Goal: Task Accomplishment & Management: Manage account settings

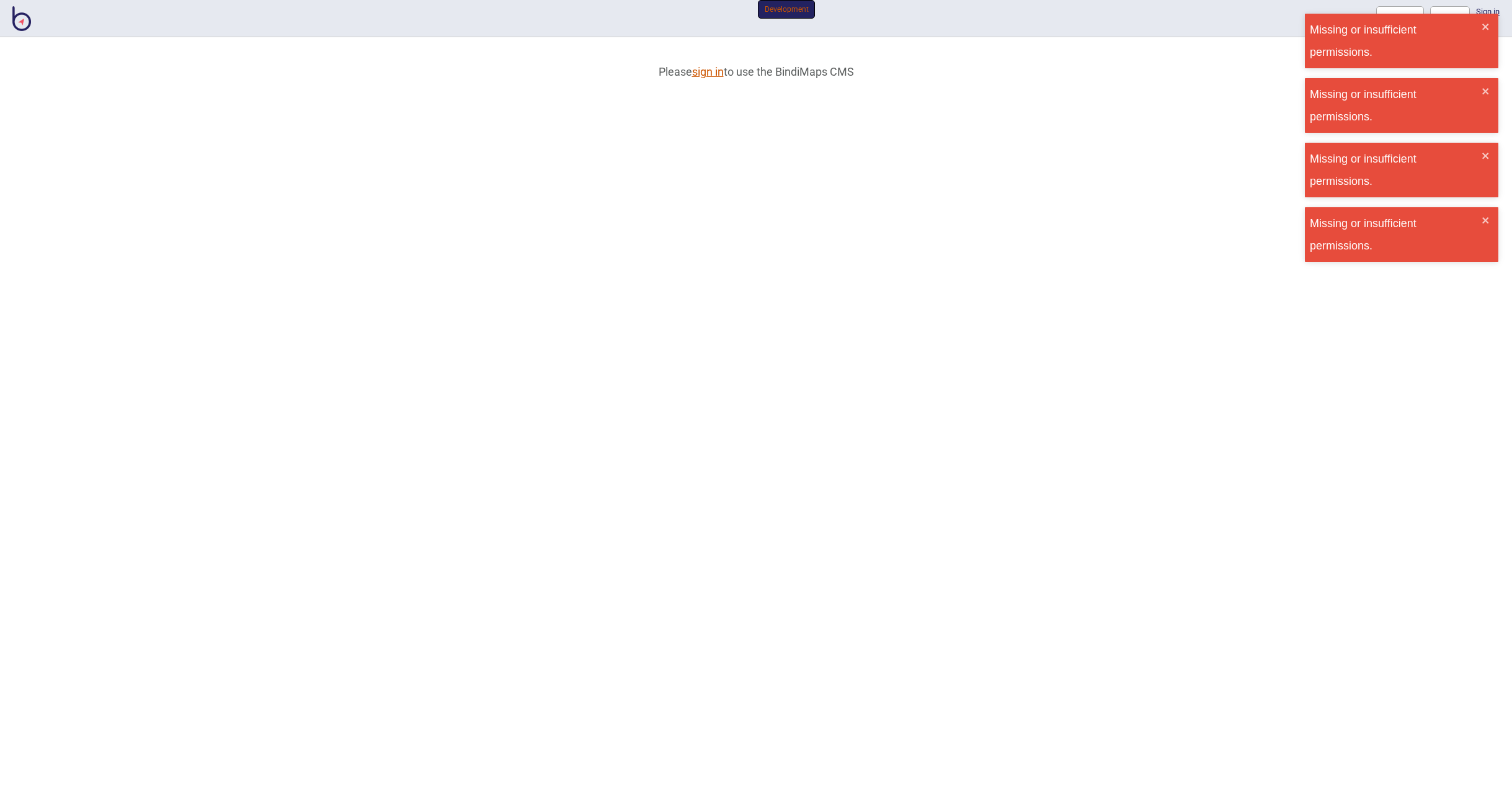
click at [705, 74] on link "sign in" at bounding box center [708, 71] width 32 height 13
type input "[PERSON_NAME][EMAIL_ADDRESS][DOMAIN_NAME]"
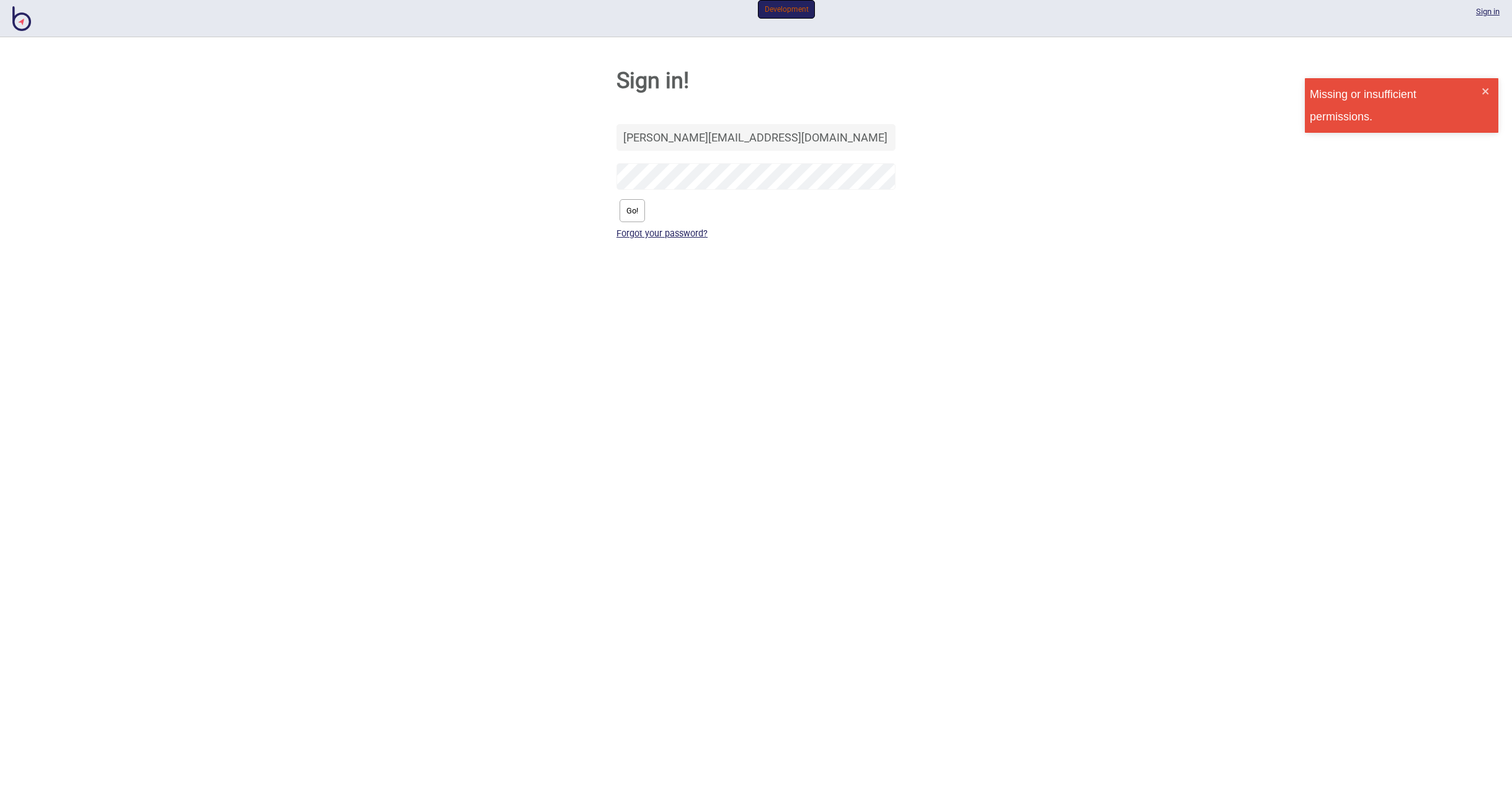
click at [626, 214] on button "Go!" at bounding box center [632, 211] width 26 height 23
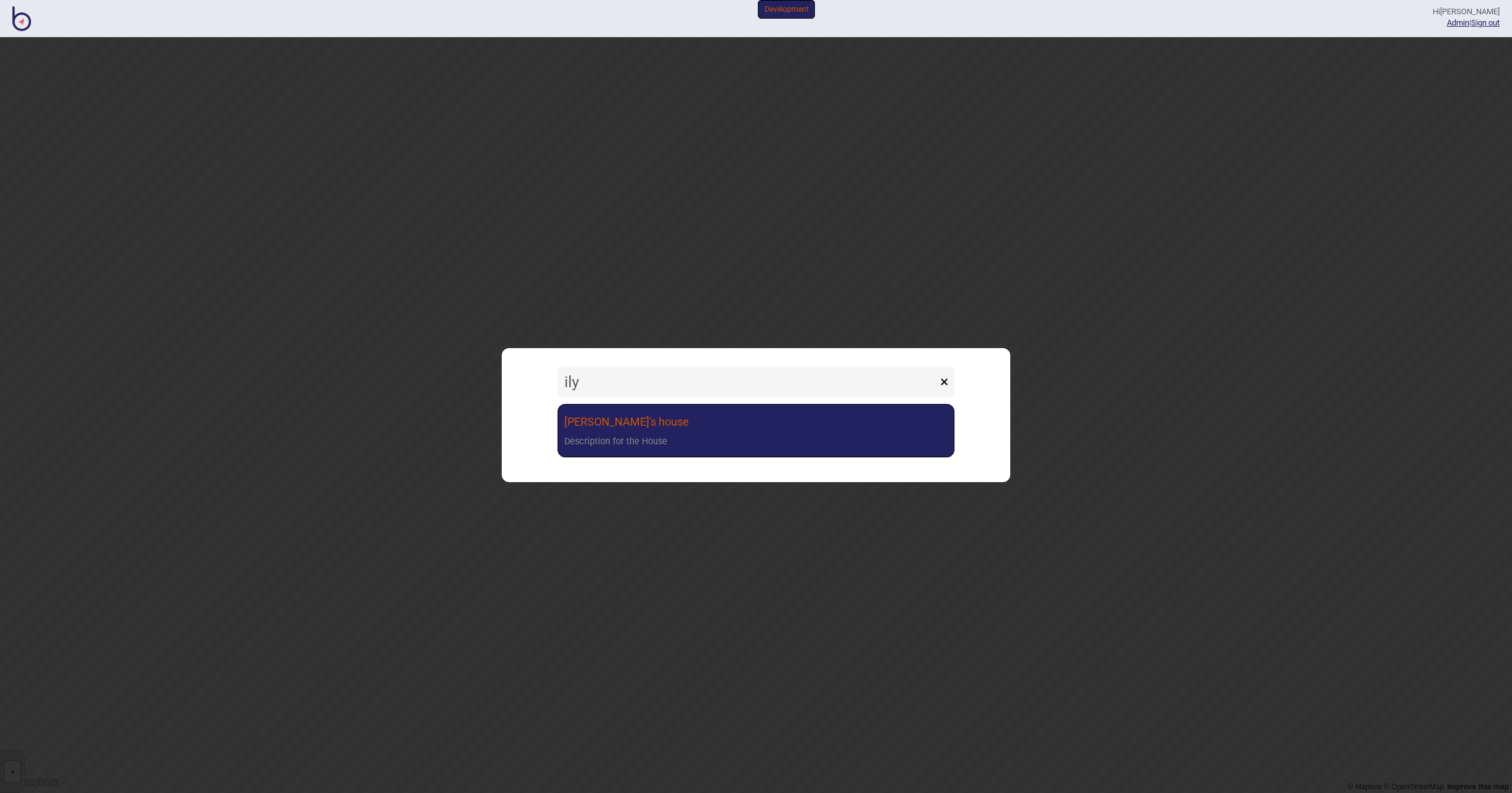
type input "ily"
click at [652, 433] on div "Description for the House" at bounding box center [616, 442] width 103 height 18
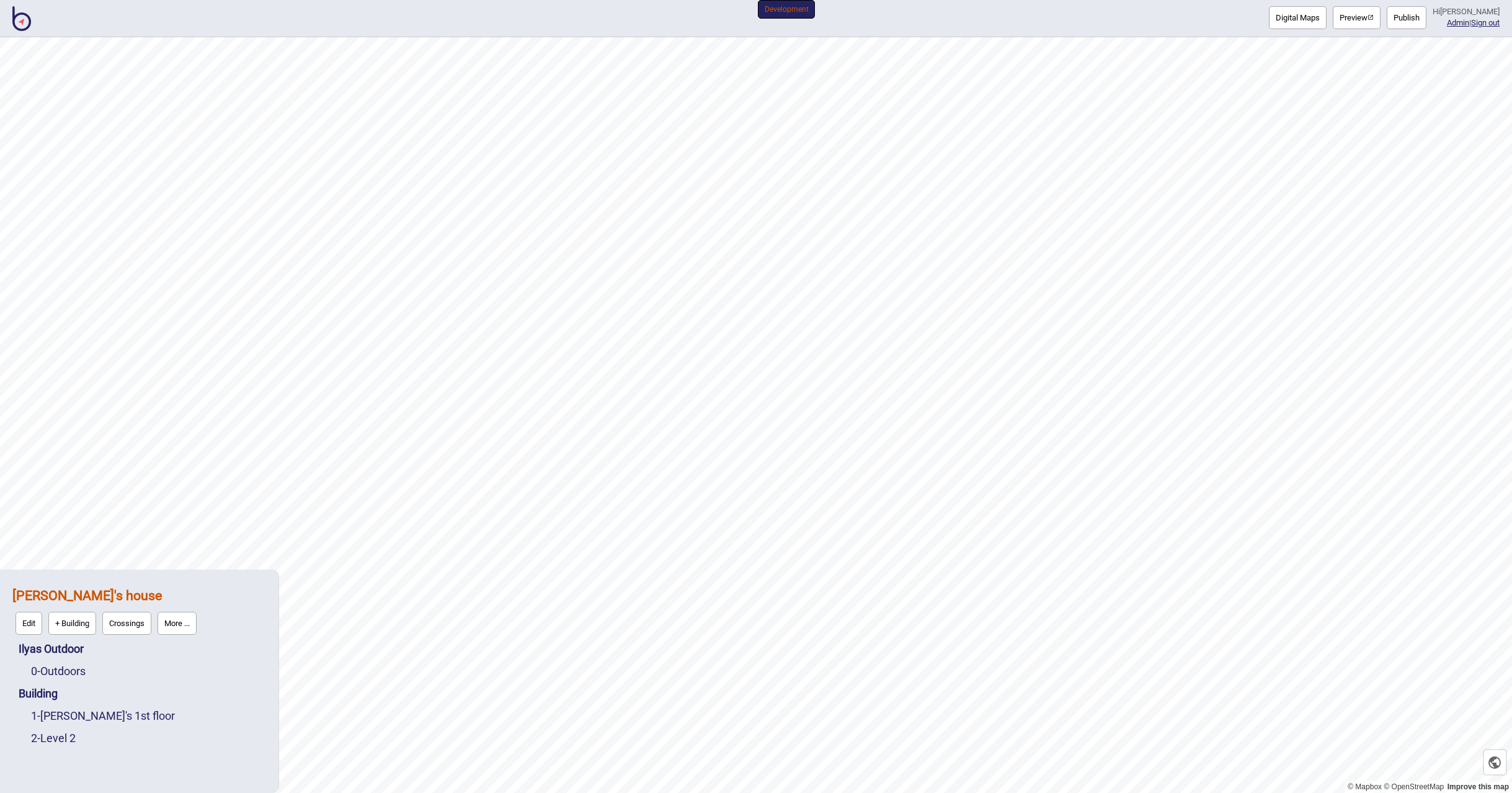
click at [175, 619] on button "More ..." at bounding box center [177, 624] width 39 height 23
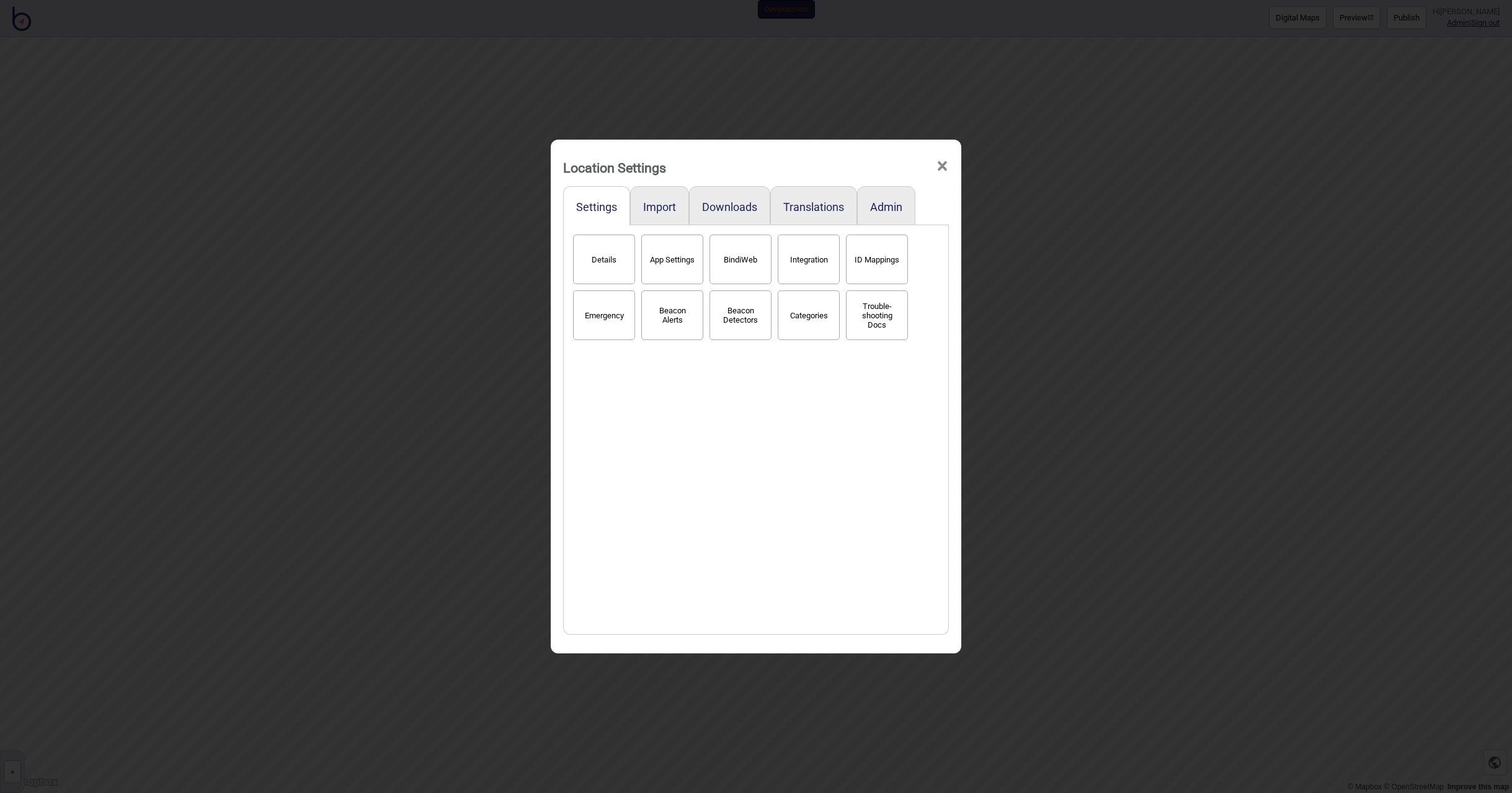
click at [803, 311] on button "Categories" at bounding box center [809, 315] width 62 height 49
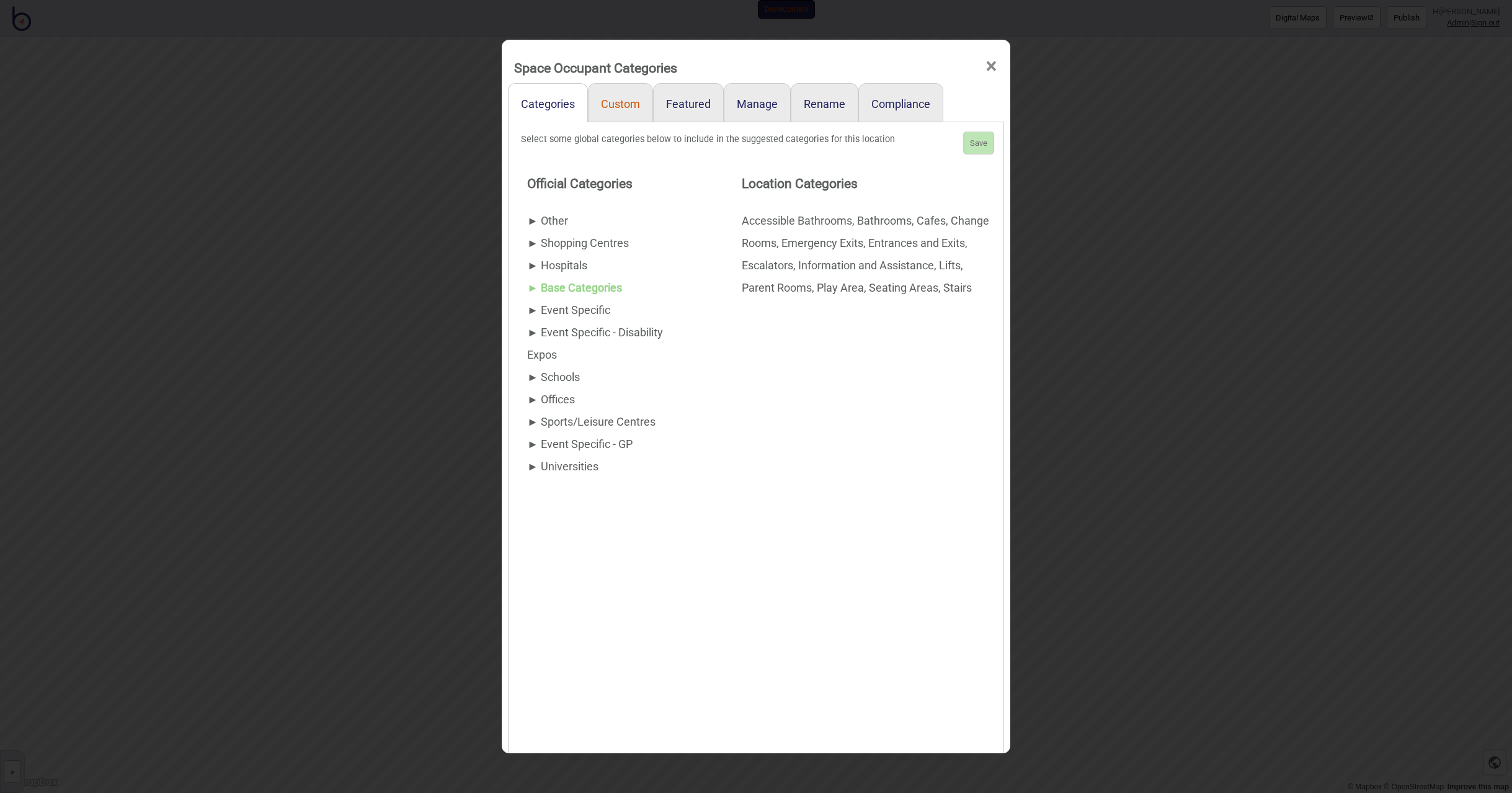
click at [629, 117] on link "Custom" at bounding box center [621, 103] width 65 height 39
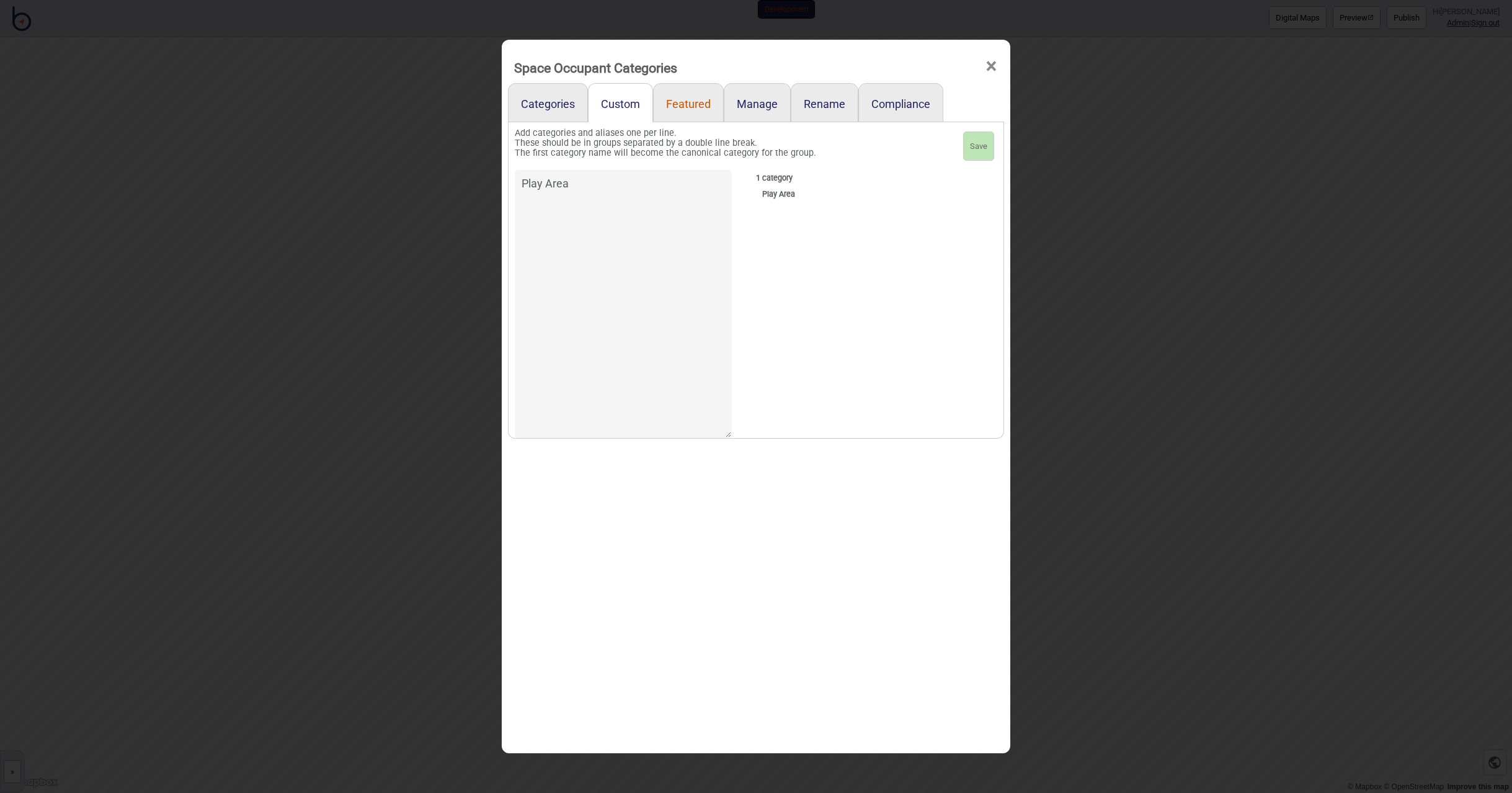
click at [672, 112] on link "Featured" at bounding box center [688, 103] width 70 height 39
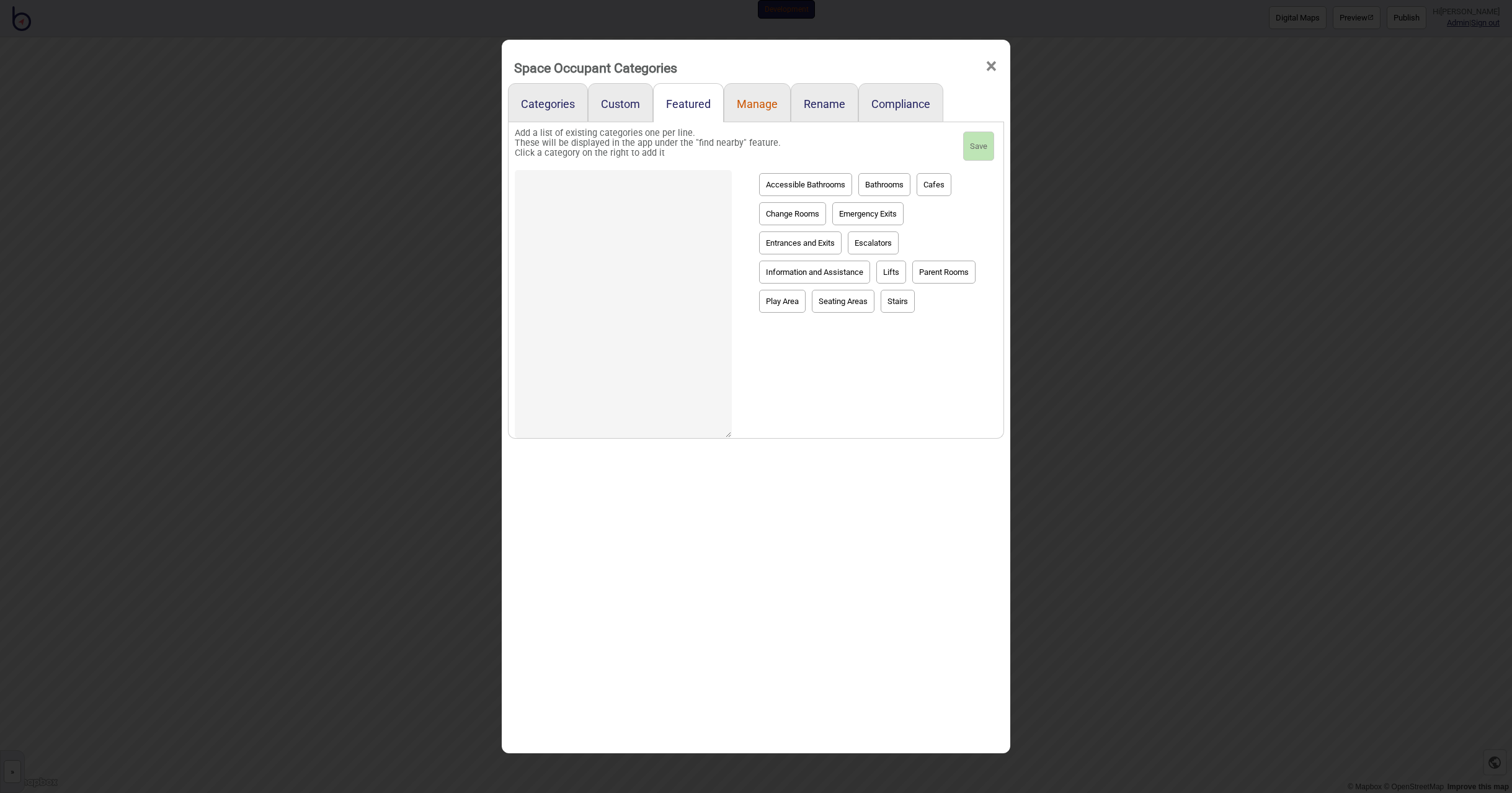
click at [770, 106] on link "Manage" at bounding box center [757, 103] width 67 height 39
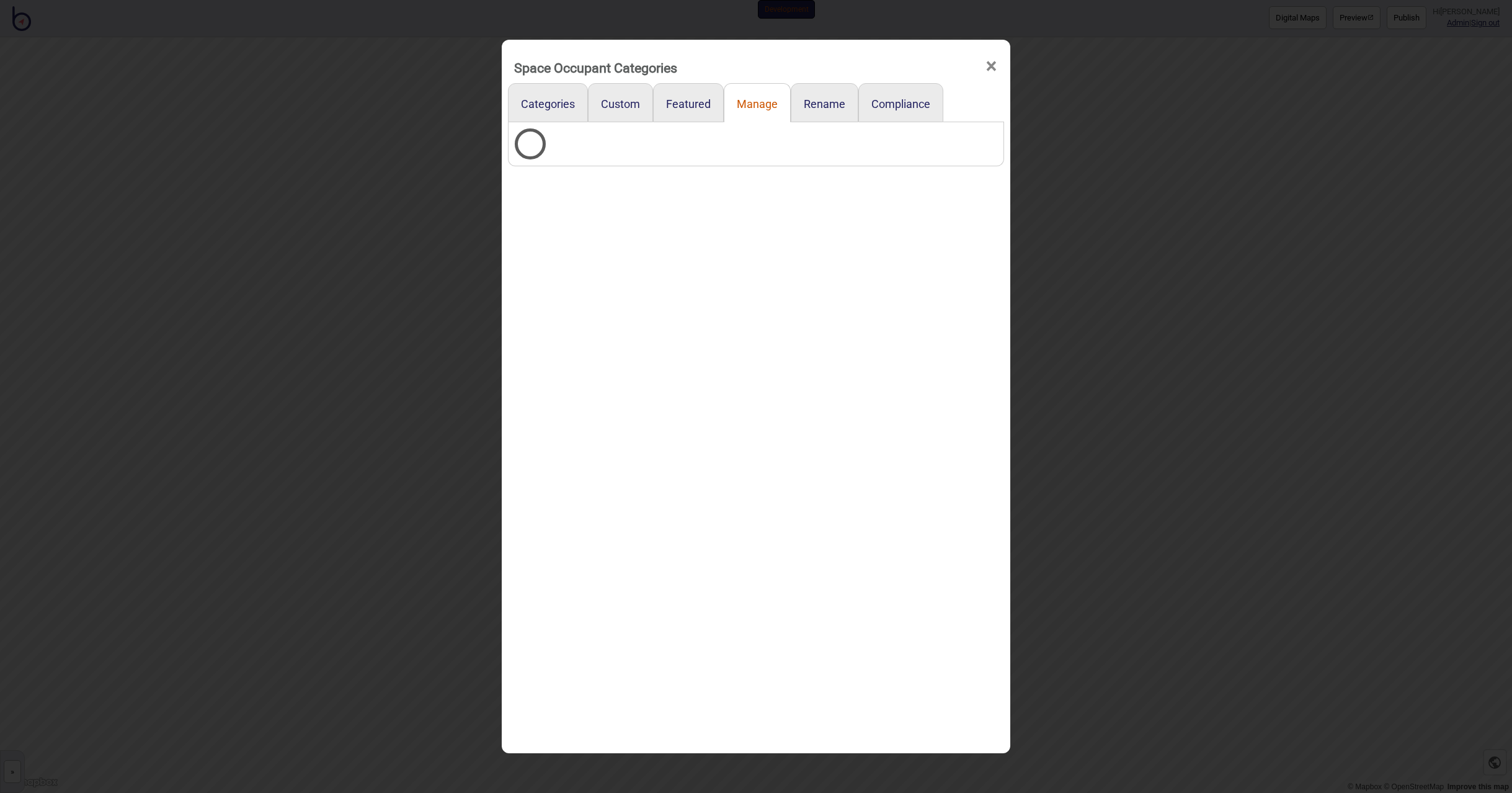
select select "Play Area"
select select "Seating Areas"
select select "Entrances and Exits"
select select "Emergency Exits"
select select "Bathrooms"
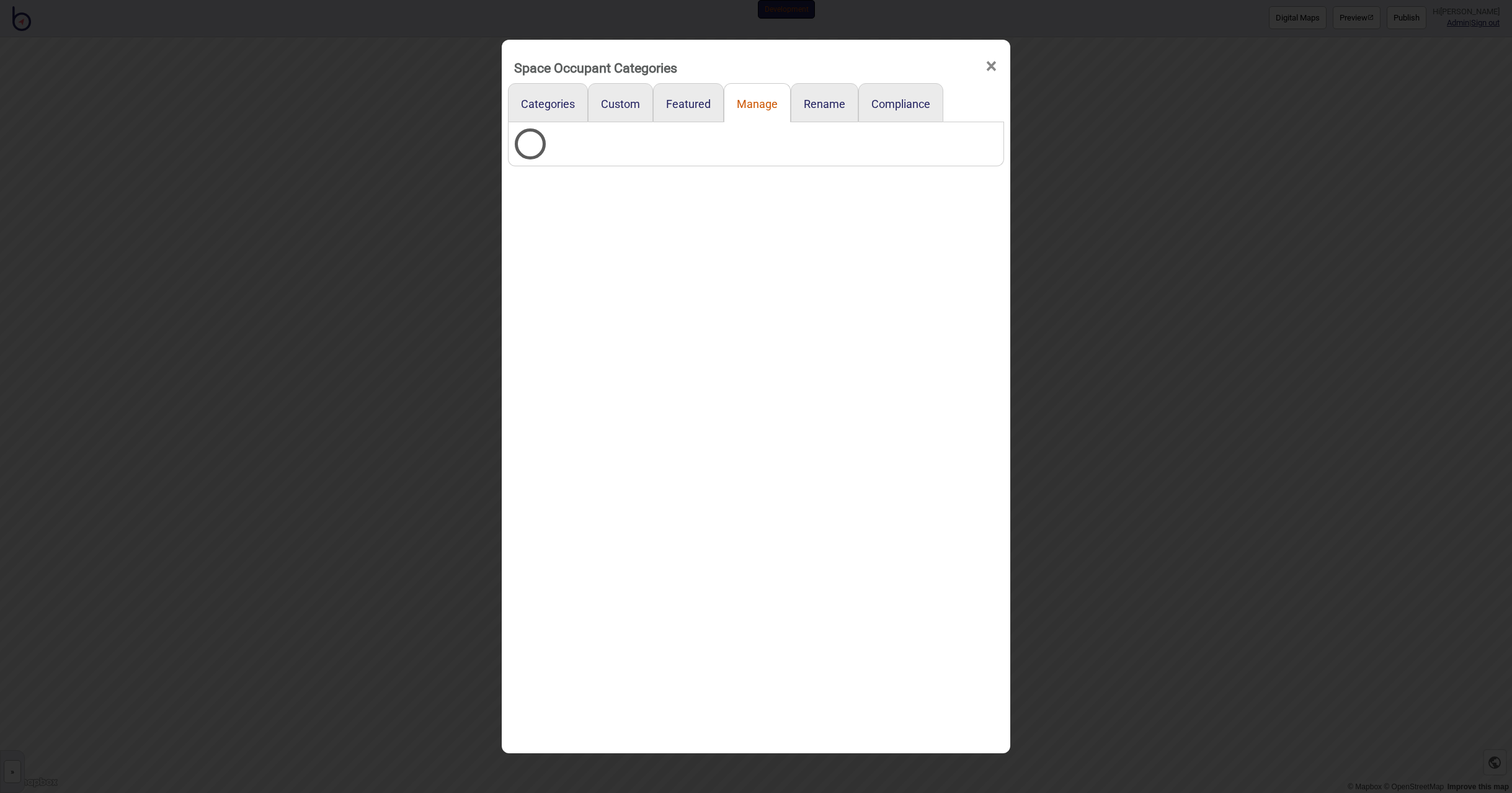
select select "Bathrooms"
select select "Cafes"
select select "Change Rooms"
select select "Bathrooms"
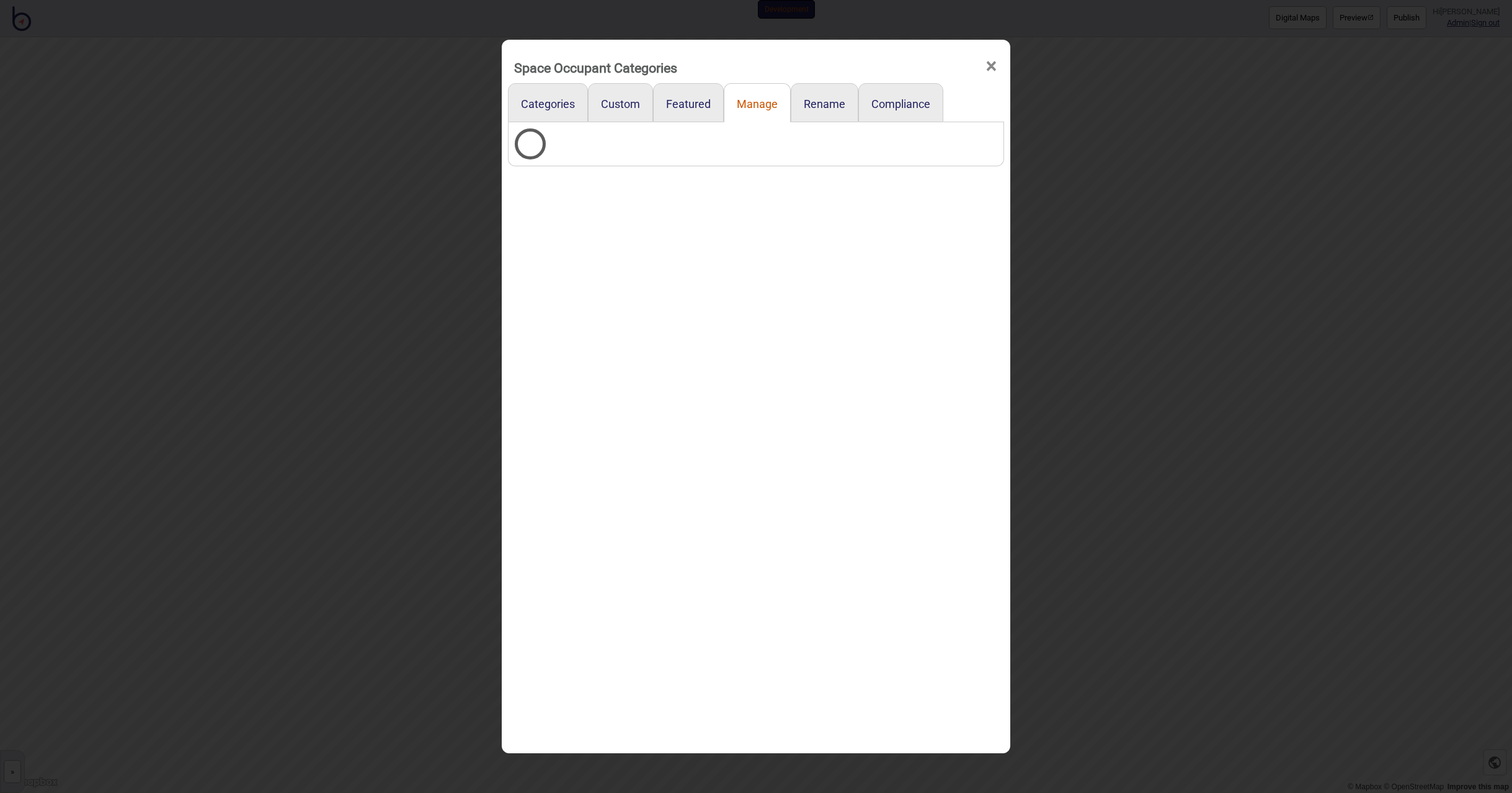
select select "Play Area"
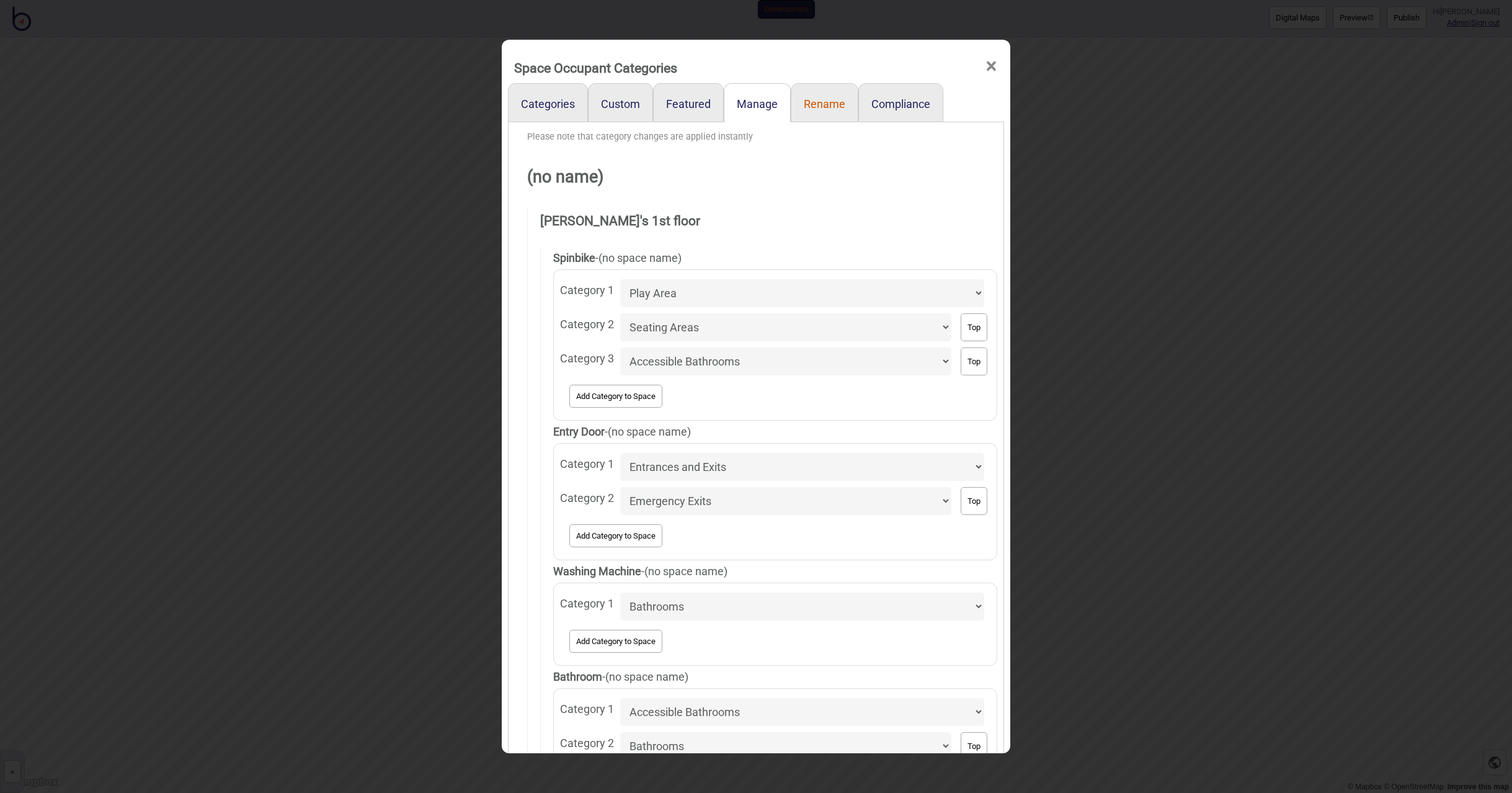
click at [839, 110] on link "Rename" at bounding box center [824, 103] width 68 height 39
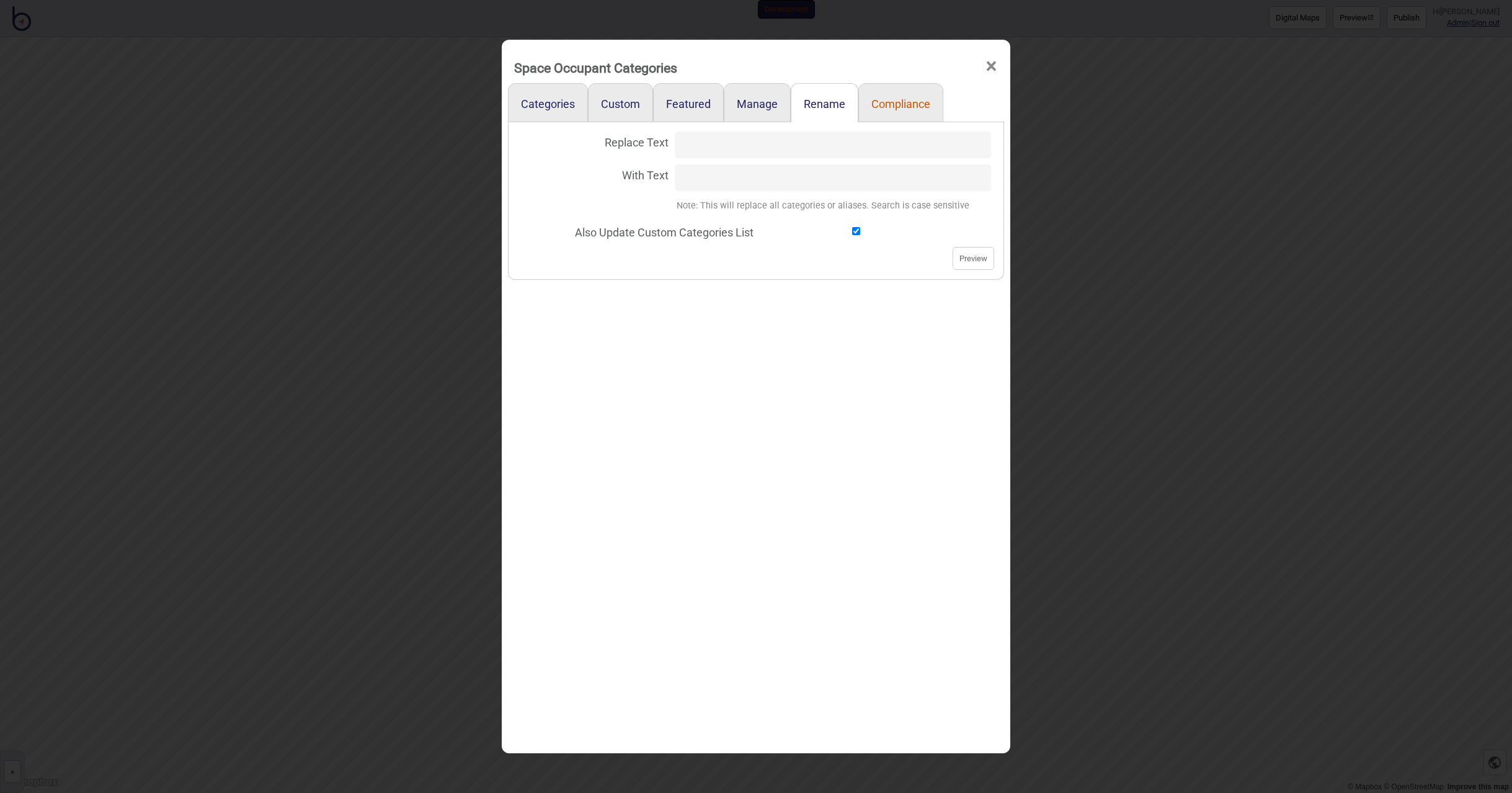
click at [929, 96] on link "Compliance" at bounding box center [901, 103] width 85 height 39
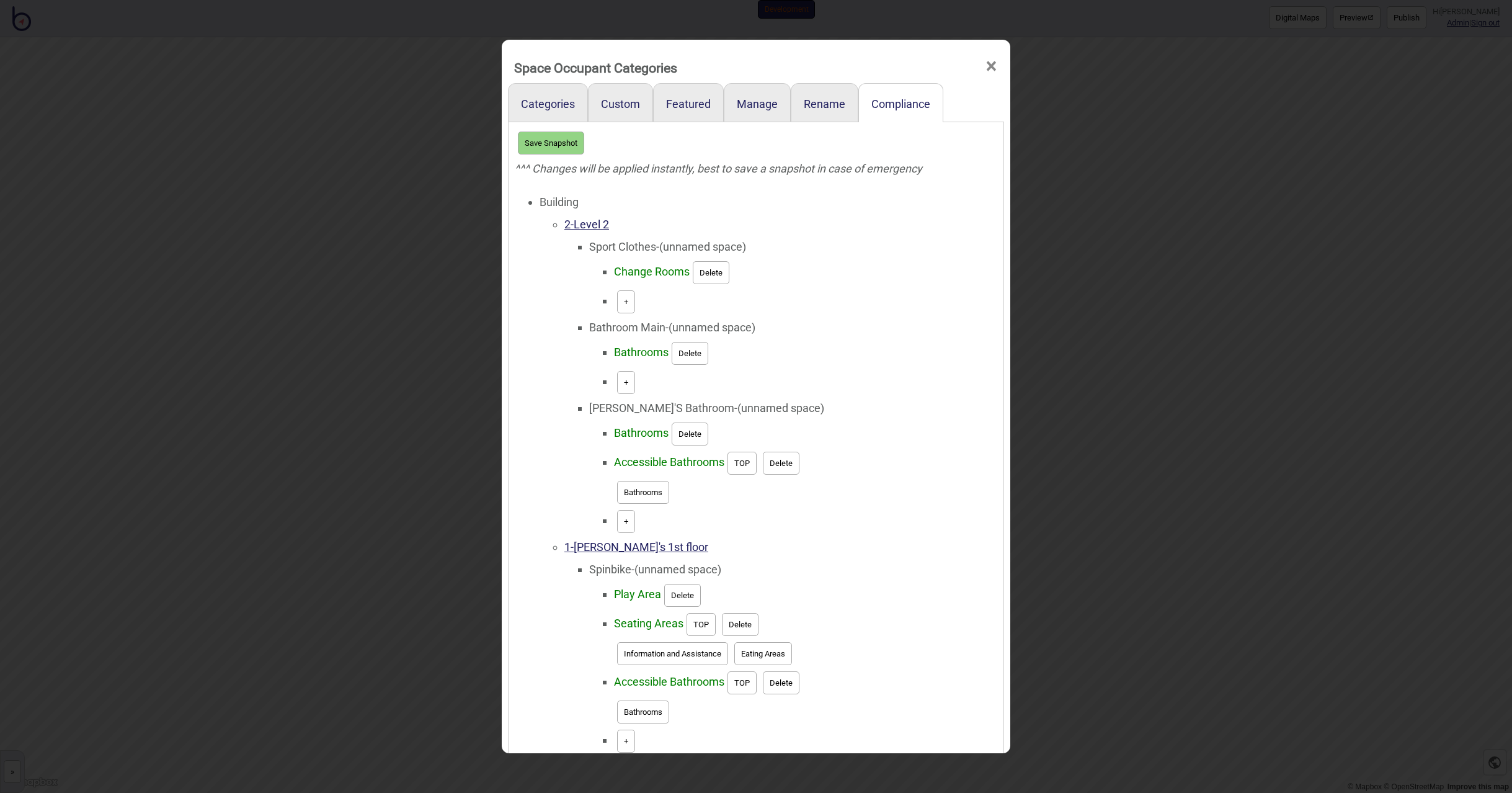
click at [987, 65] on span "×" at bounding box center [991, 66] width 13 height 41
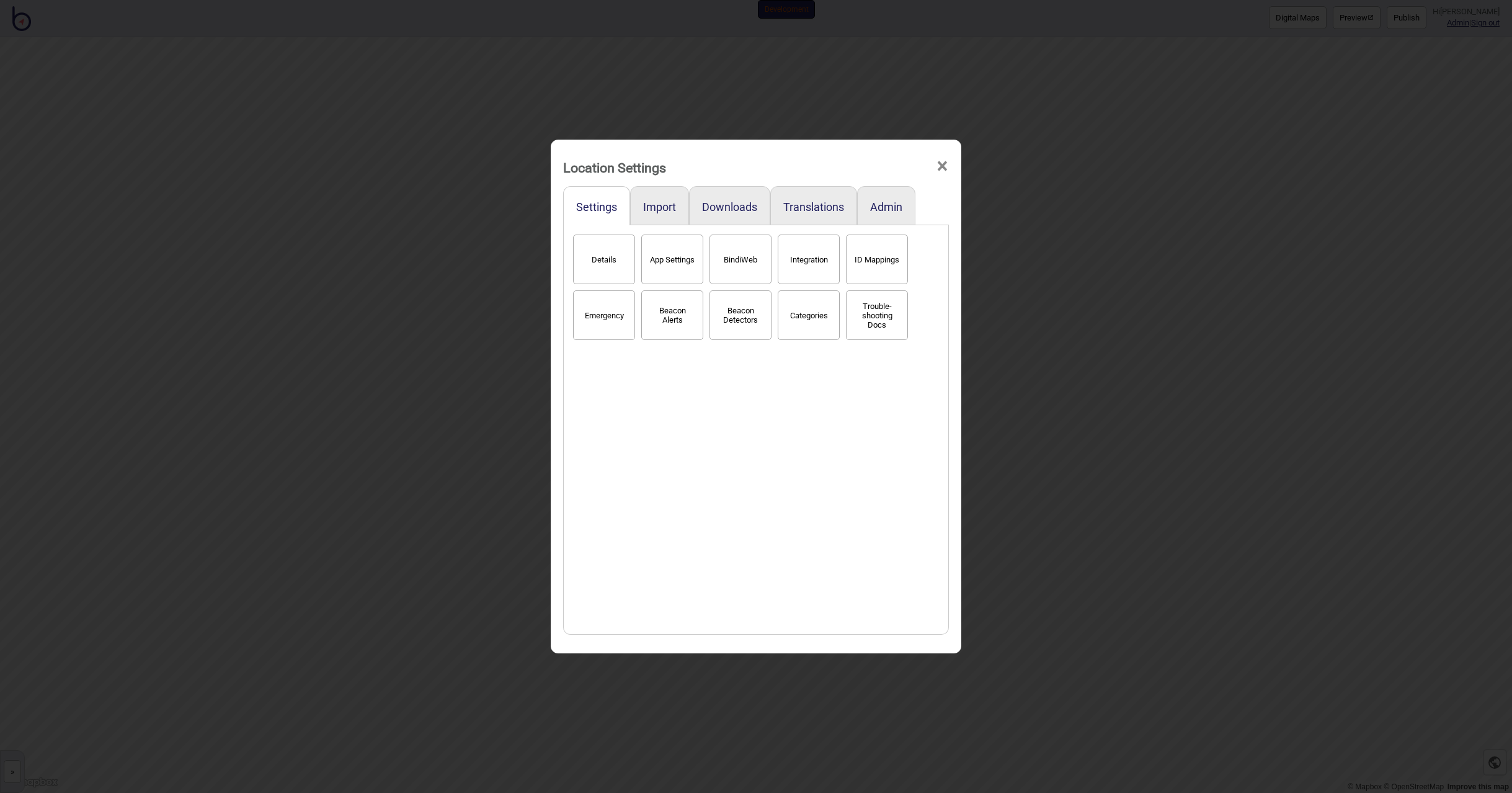
click at [734, 267] on button "BindiWeb" at bounding box center [740, 259] width 62 height 49
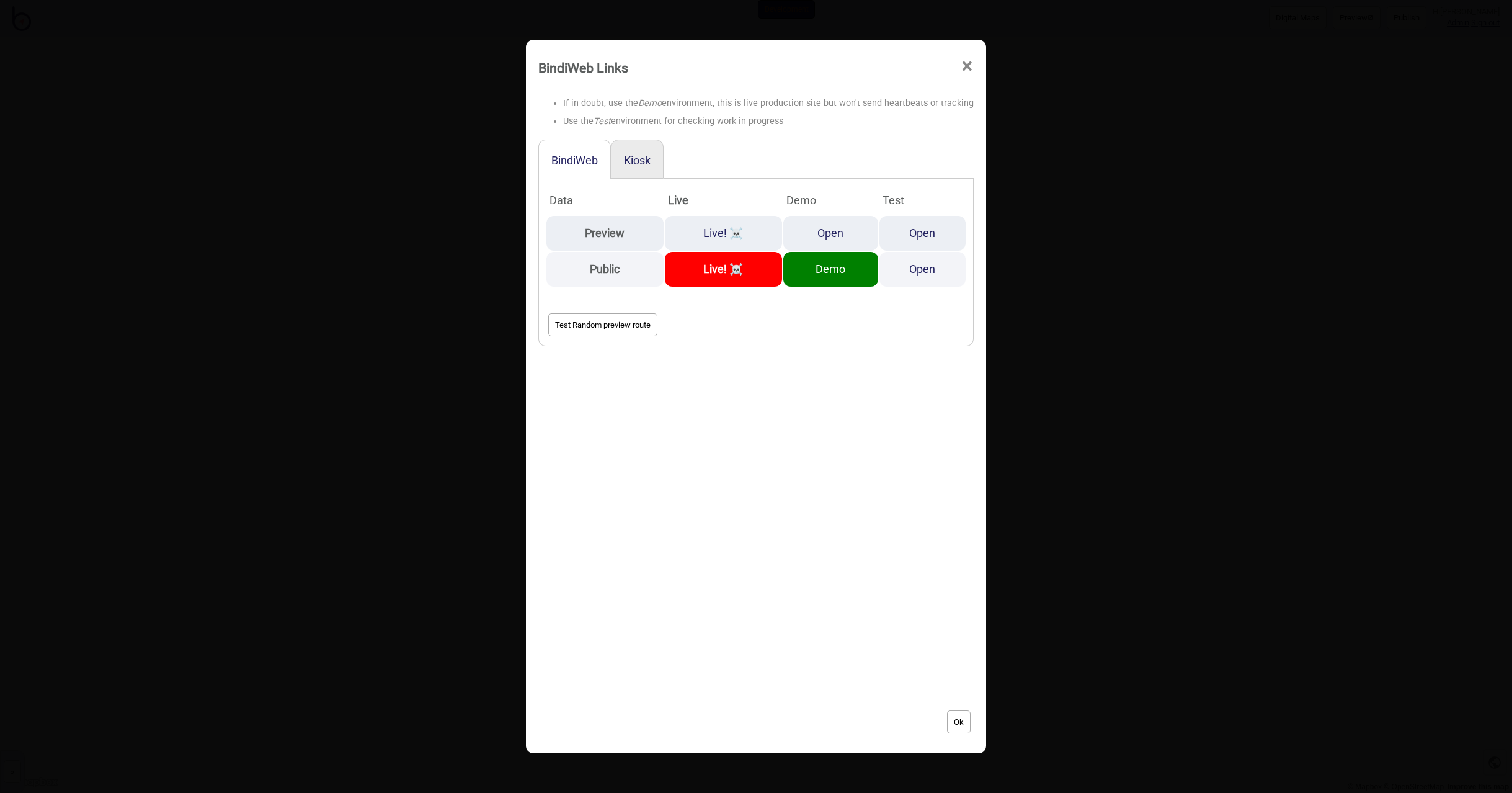
click at [969, 70] on span "×" at bounding box center [966, 66] width 13 height 41
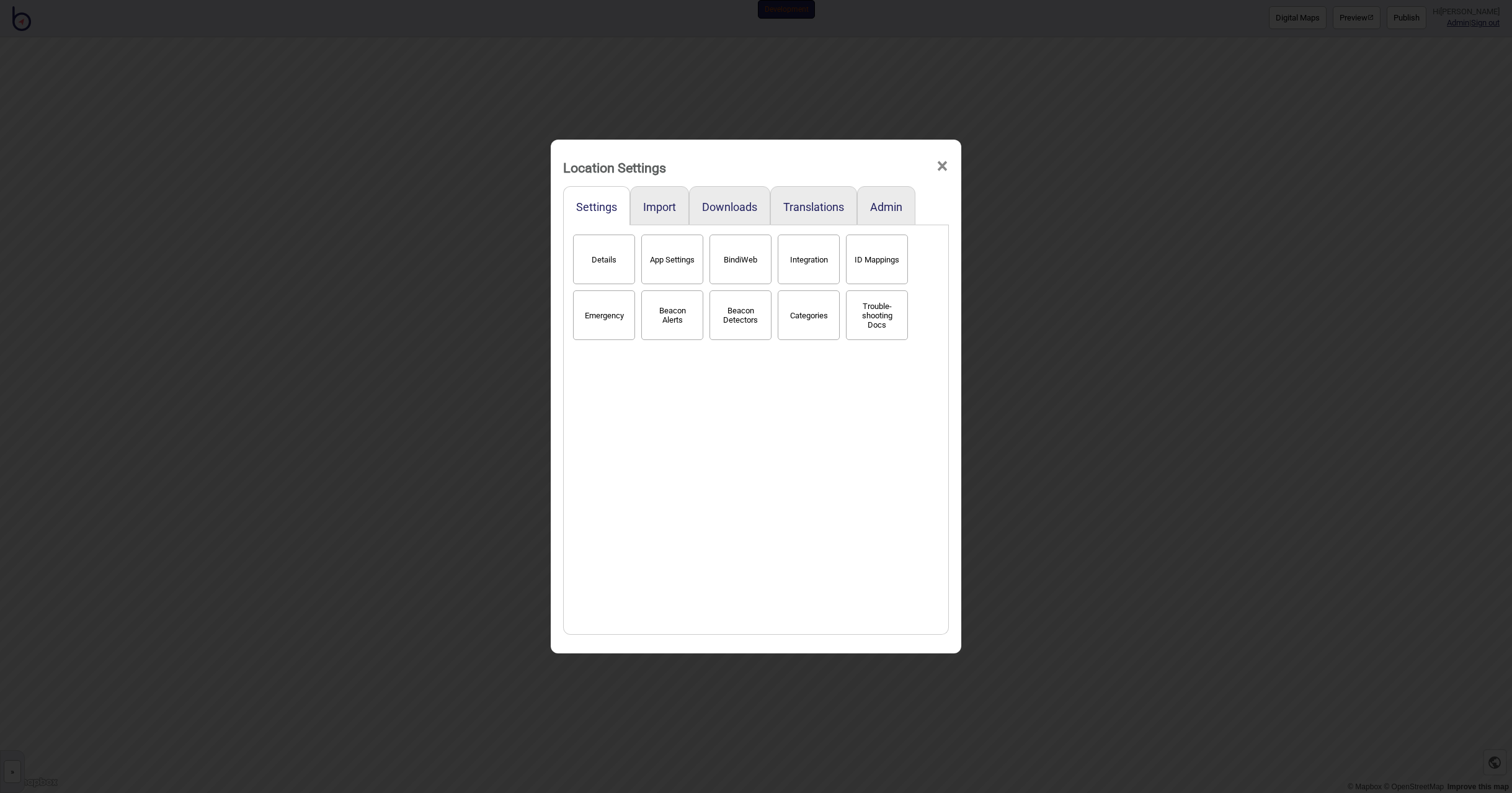
click at [595, 241] on button "Details" at bounding box center [604, 259] width 62 height 49
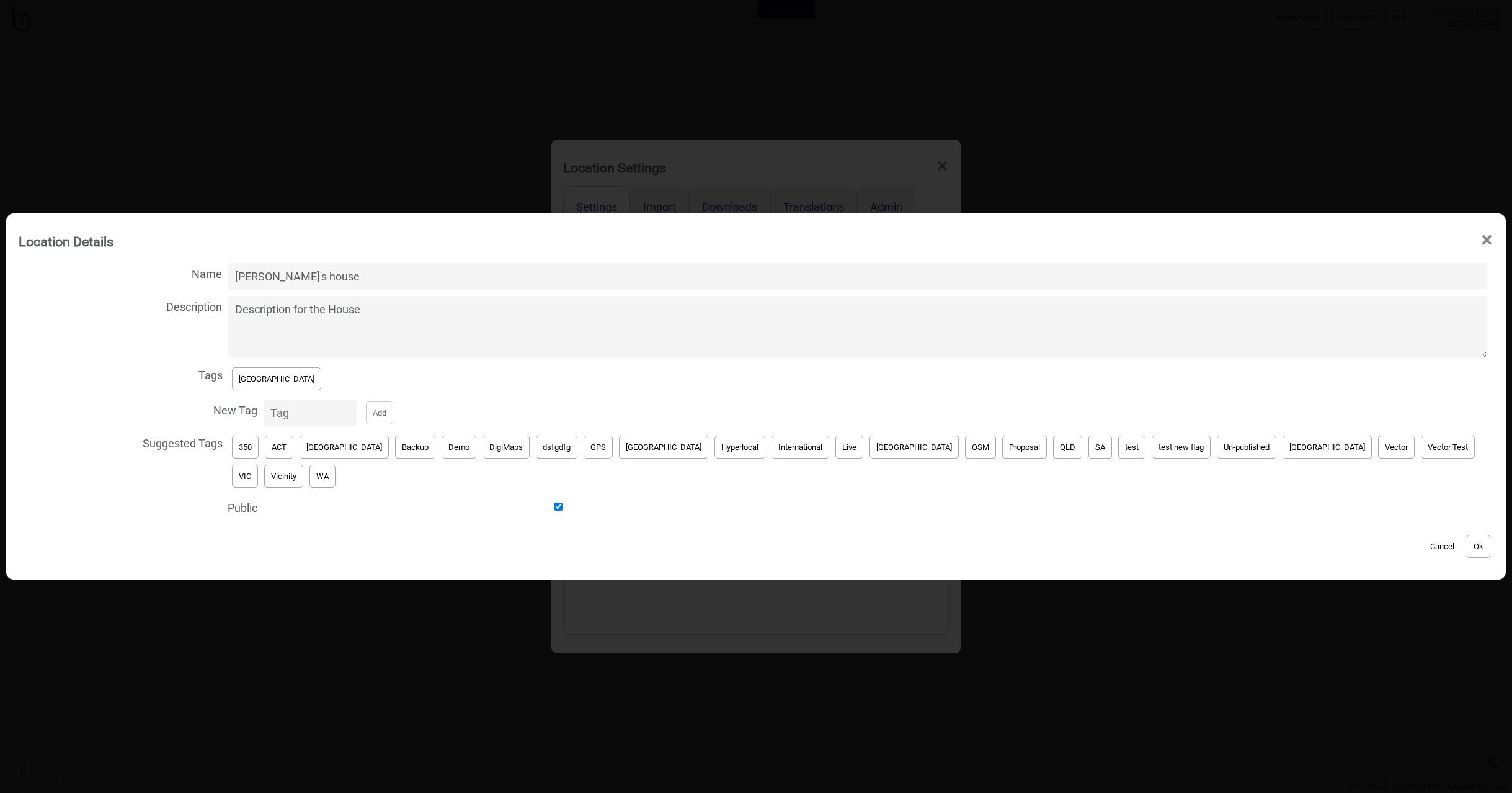
click at [1480, 252] on span "×" at bounding box center [1486, 240] width 13 height 41
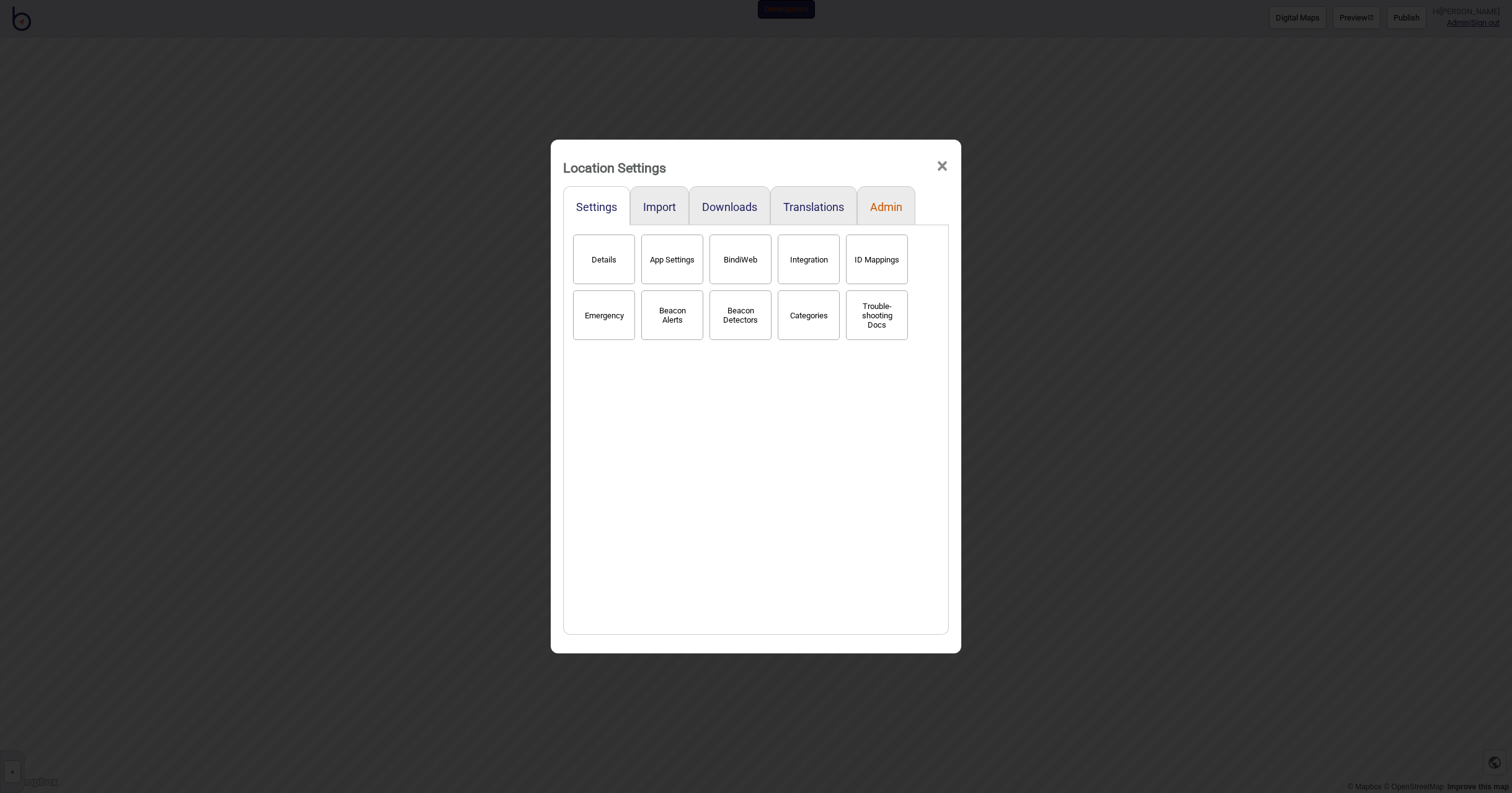
click at [898, 205] on button "Admin" at bounding box center [887, 207] width 32 height 13
click at [845, 205] on div "Translations" at bounding box center [814, 206] width 87 height 39
click at [819, 211] on button "Translations" at bounding box center [814, 207] width 61 height 13
click at [606, 269] on button "Languages" at bounding box center [604, 259] width 62 height 49
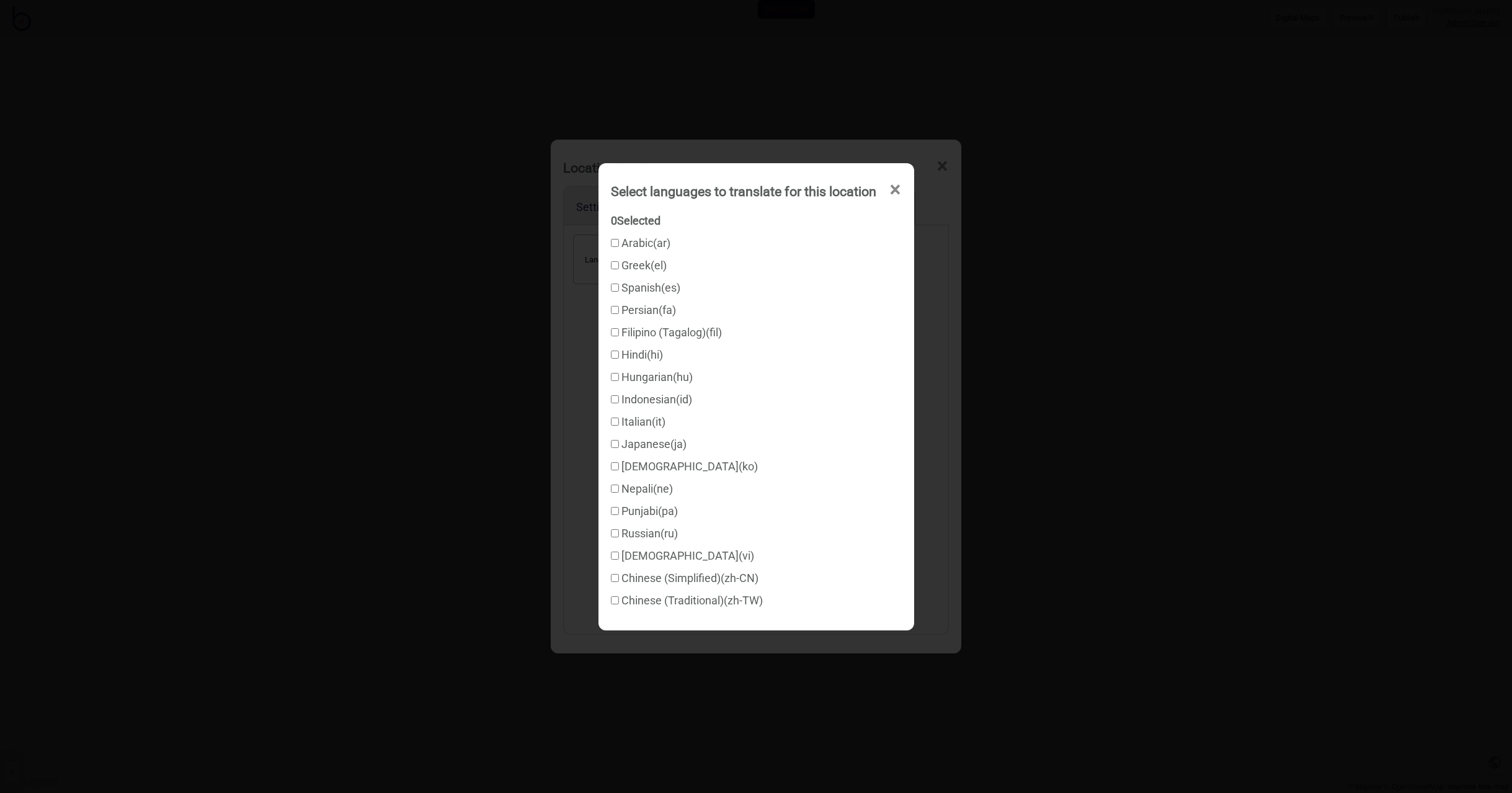
click at [613, 353] on input "Hindi ( hi )" at bounding box center [615, 355] width 8 height 8
checkbox input "true"
click at [612, 536] on input "Russian ( ru )" at bounding box center [615, 534] width 8 height 8
checkbox input "true"
click at [902, 188] on span "×" at bounding box center [895, 190] width 13 height 41
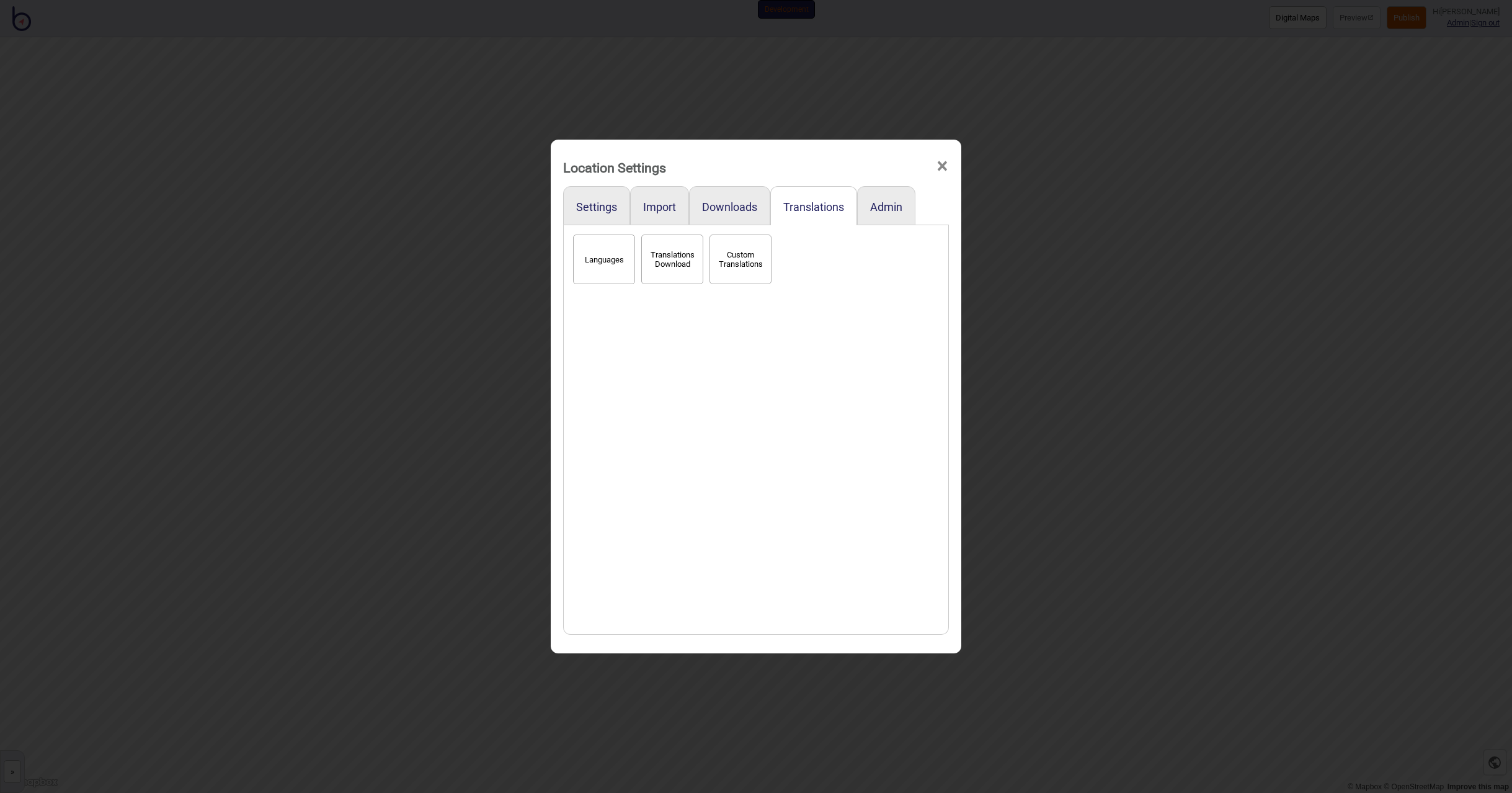
click at [620, 272] on button "Languages" at bounding box center [604, 259] width 62 height 49
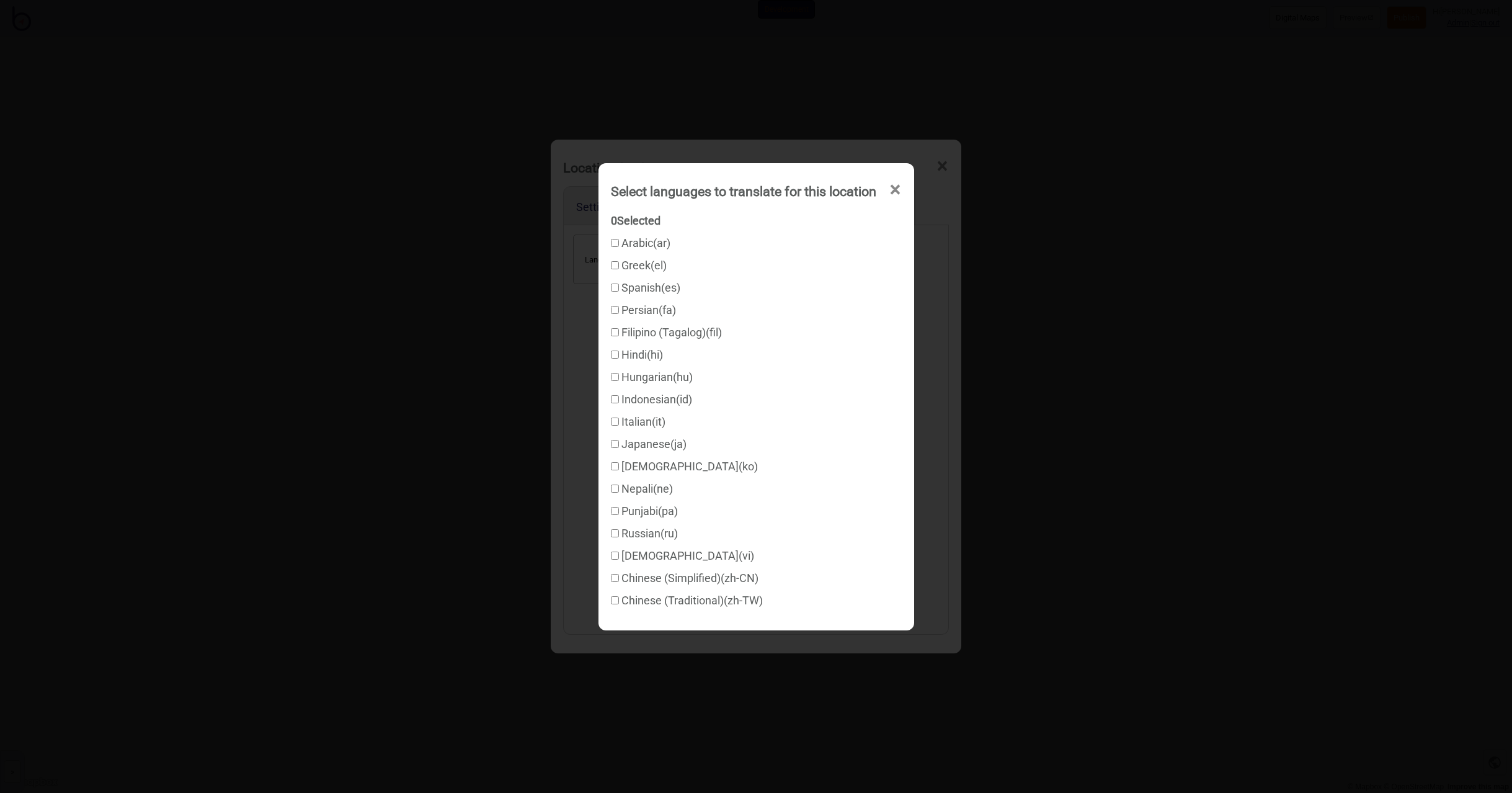
checkbox input "true"
click at [895, 189] on span "×" at bounding box center [895, 190] width 13 height 41
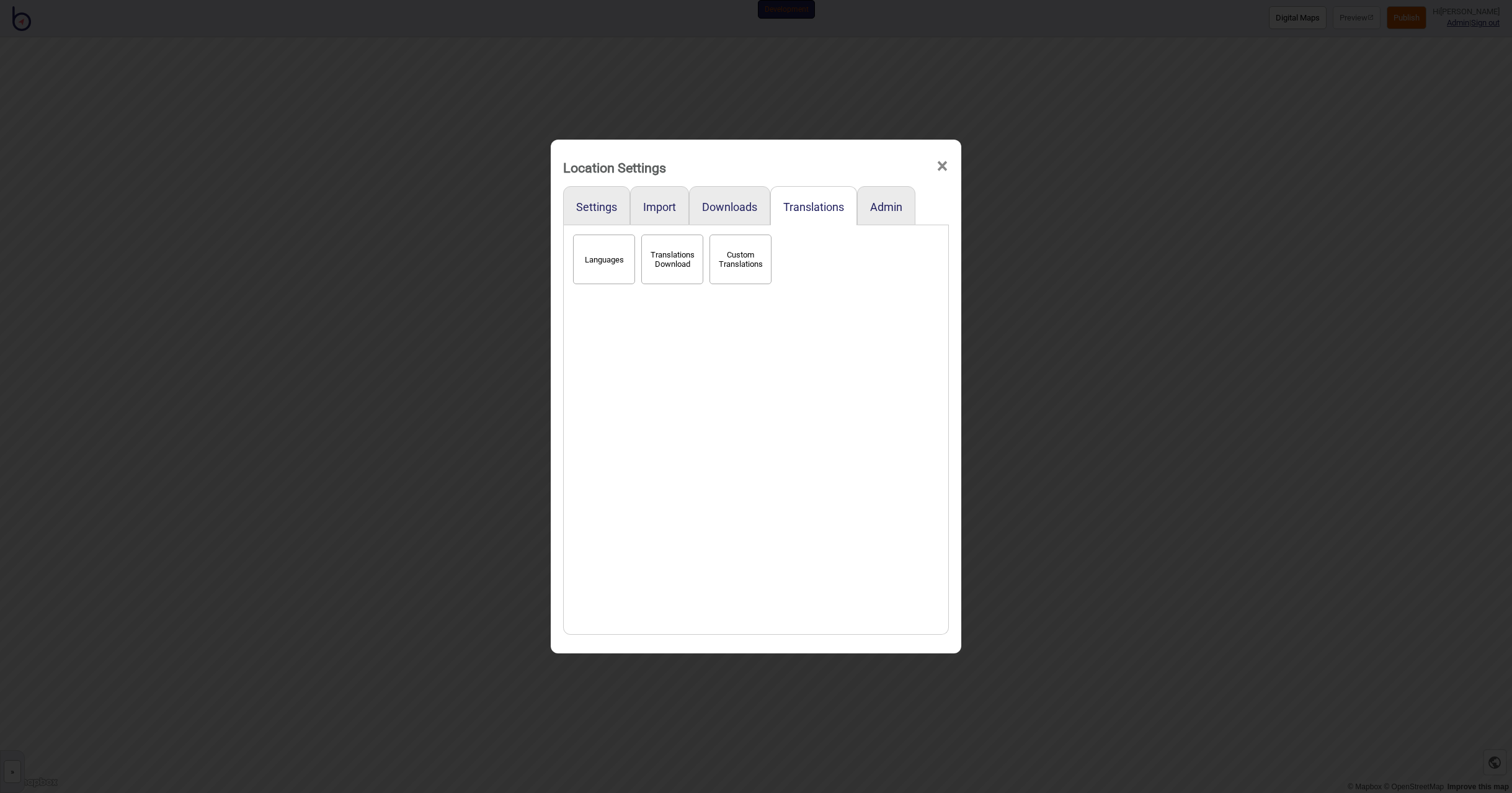
click at [672, 265] on button "Translations Download" at bounding box center [673, 259] width 62 height 49
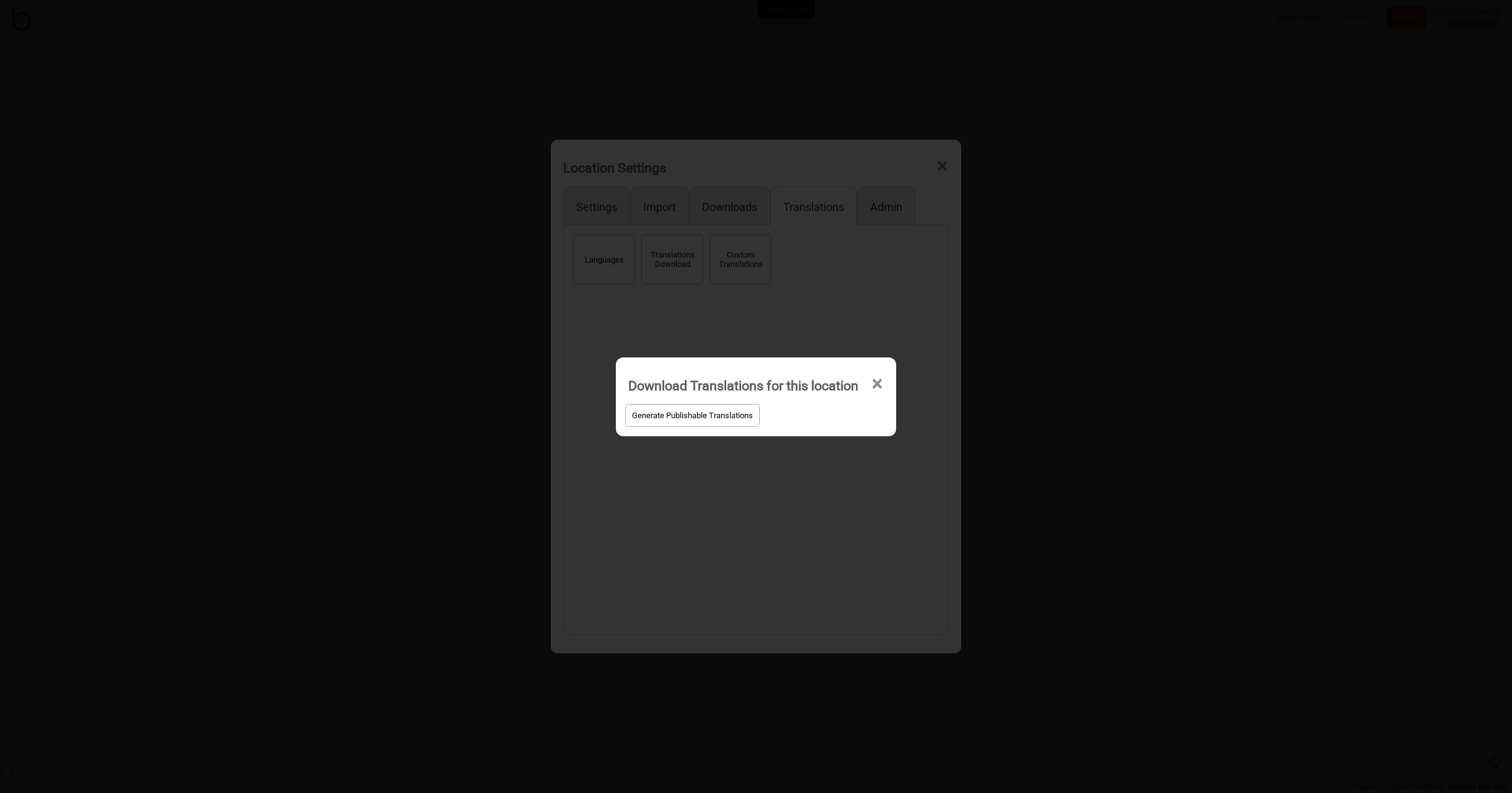
click at [732, 417] on button "Generate Publishable Translations" at bounding box center [692, 416] width 135 height 23
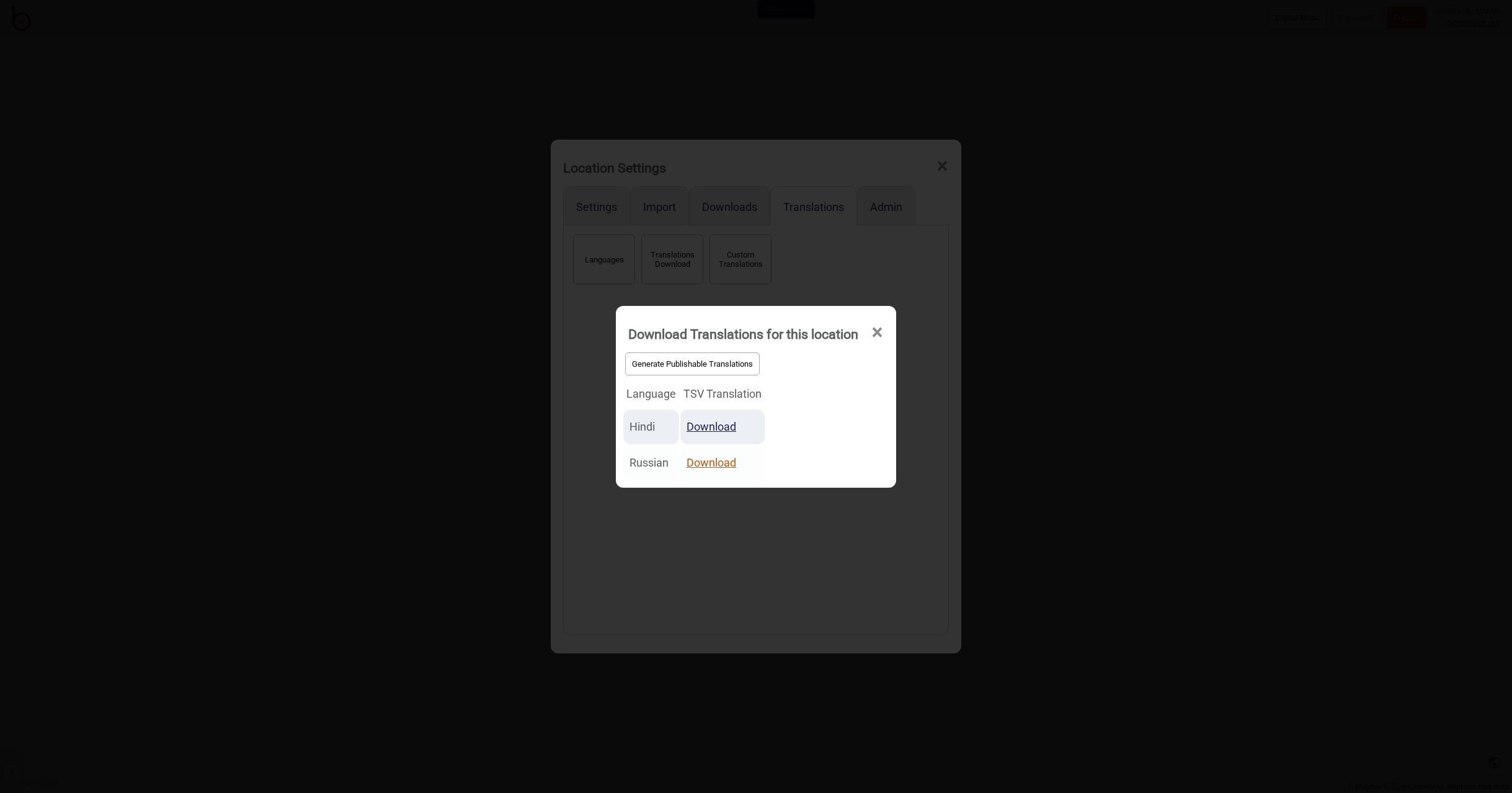
click at [717, 464] on link "Download" at bounding box center [711, 463] width 49 height 13
click at [879, 336] on span "×" at bounding box center [877, 333] width 13 height 41
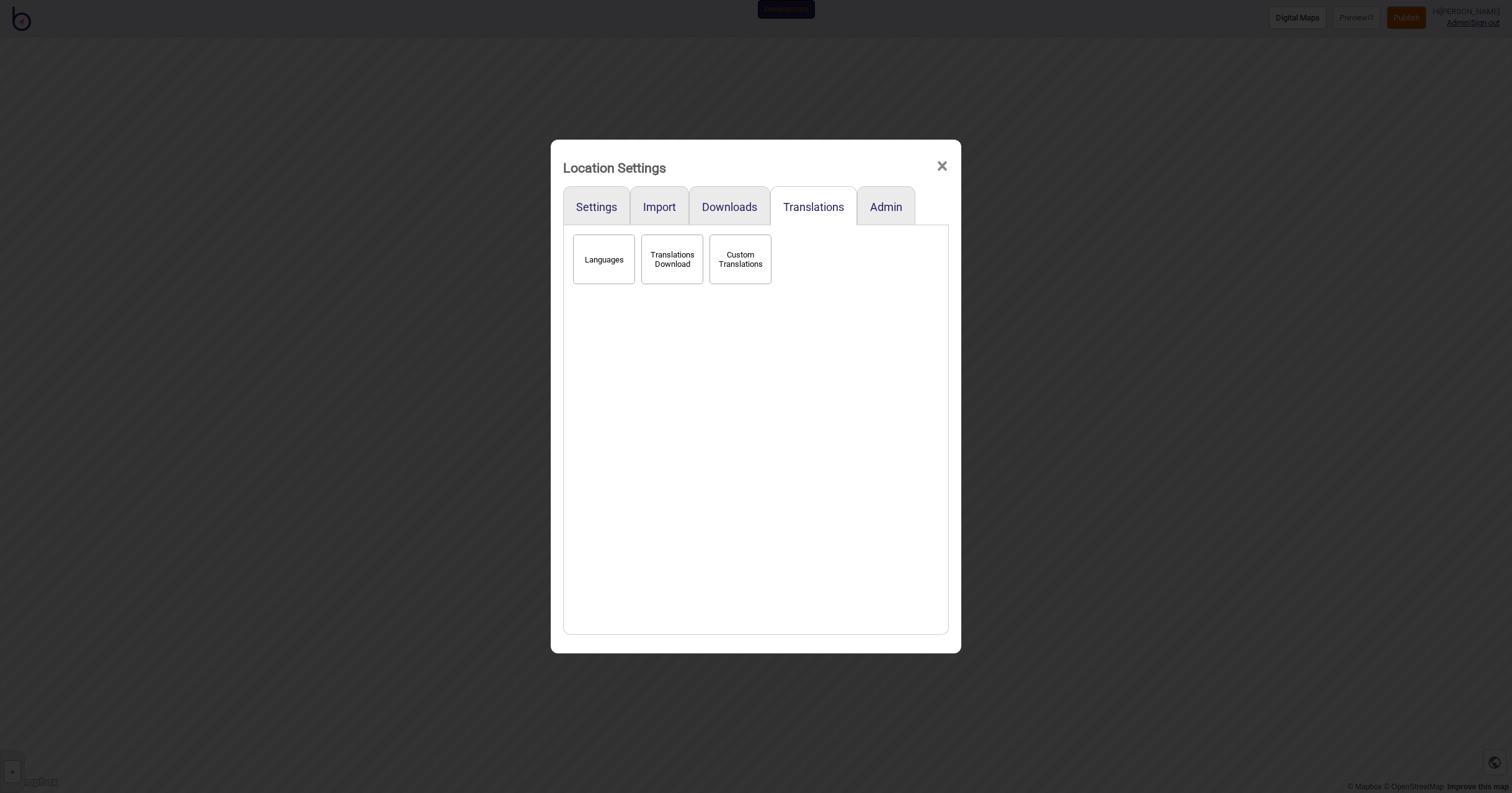
click at [742, 264] on button "Custom Translations" at bounding box center [740, 259] width 62 height 49
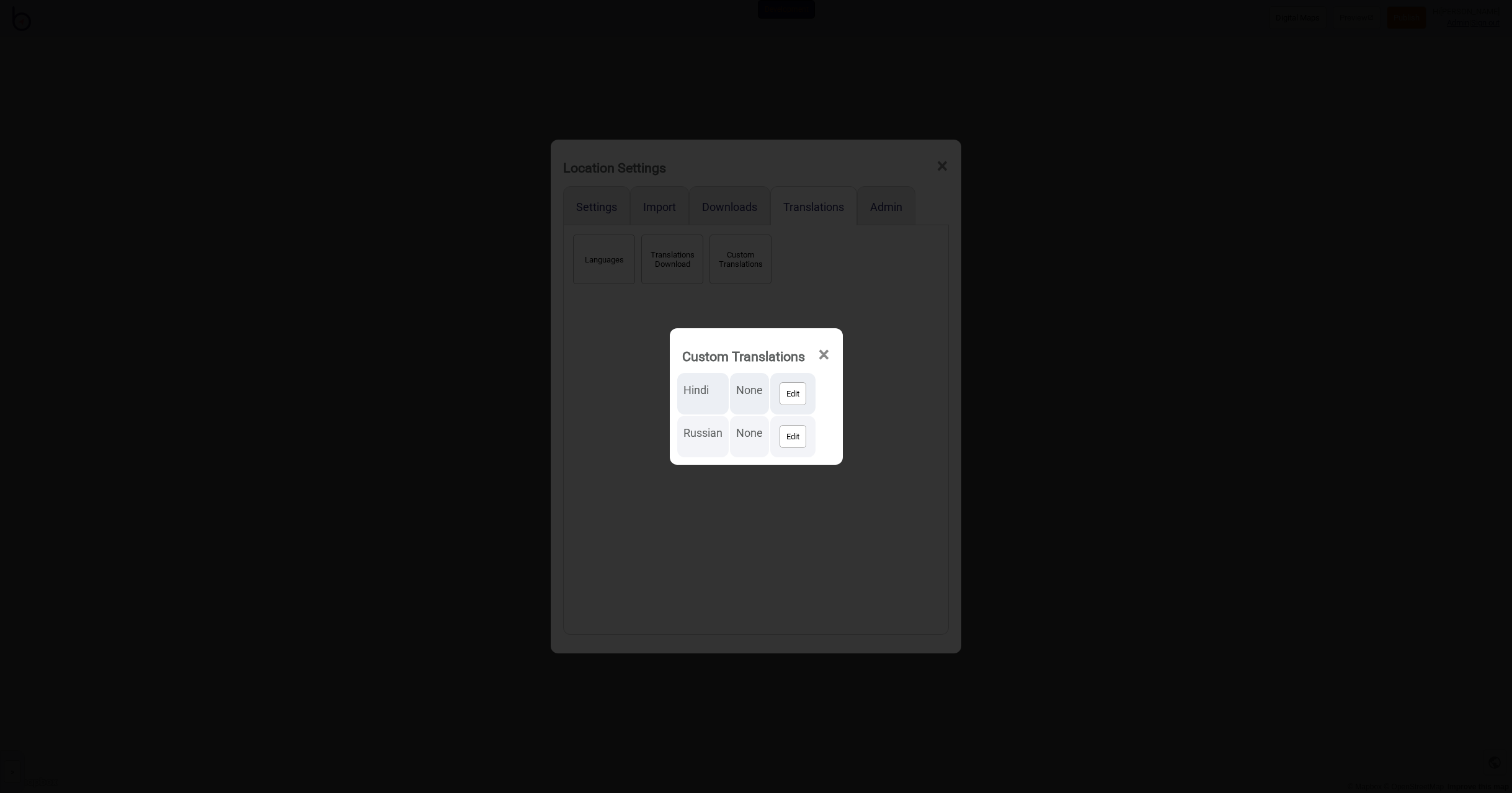
click at [826, 348] on span "×" at bounding box center [824, 355] width 13 height 41
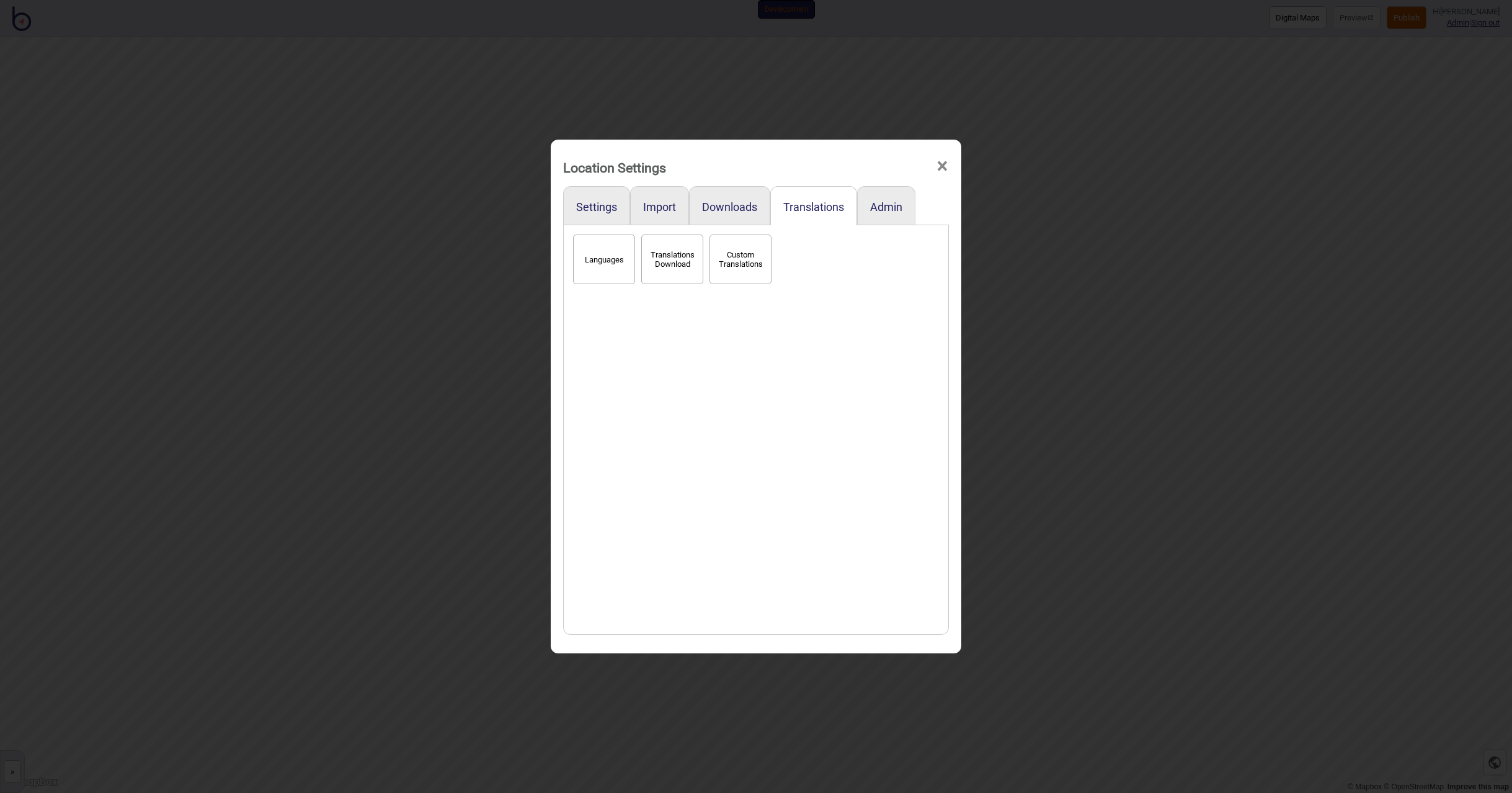
click at [943, 166] on span "×" at bounding box center [942, 166] width 13 height 41
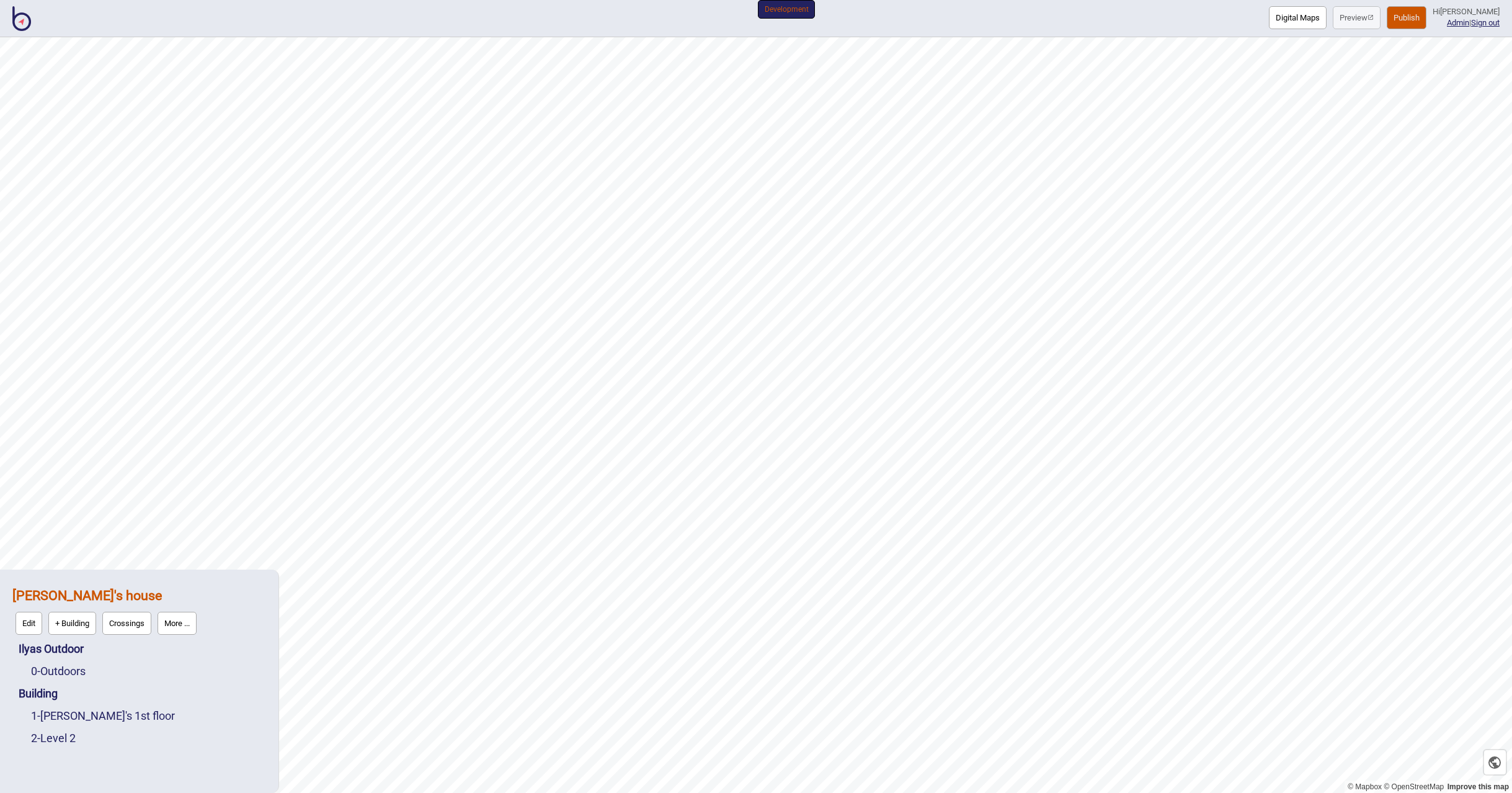
click at [1417, 18] on button "Publish" at bounding box center [1406, 18] width 40 height 23
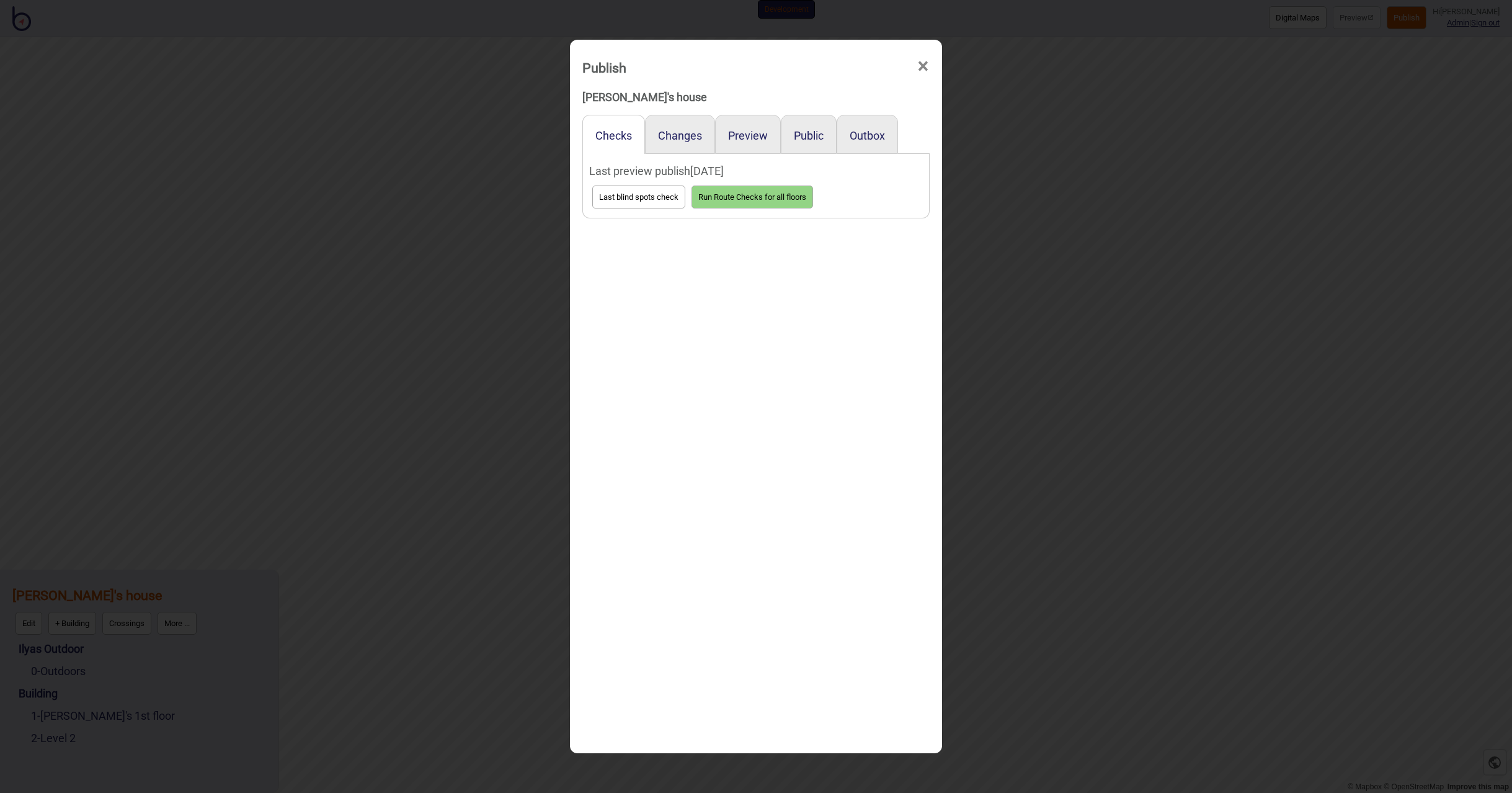
click at [767, 139] on div "Preview" at bounding box center [748, 135] width 66 height 39
click at [755, 137] on button "Preview" at bounding box center [748, 135] width 40 height 13
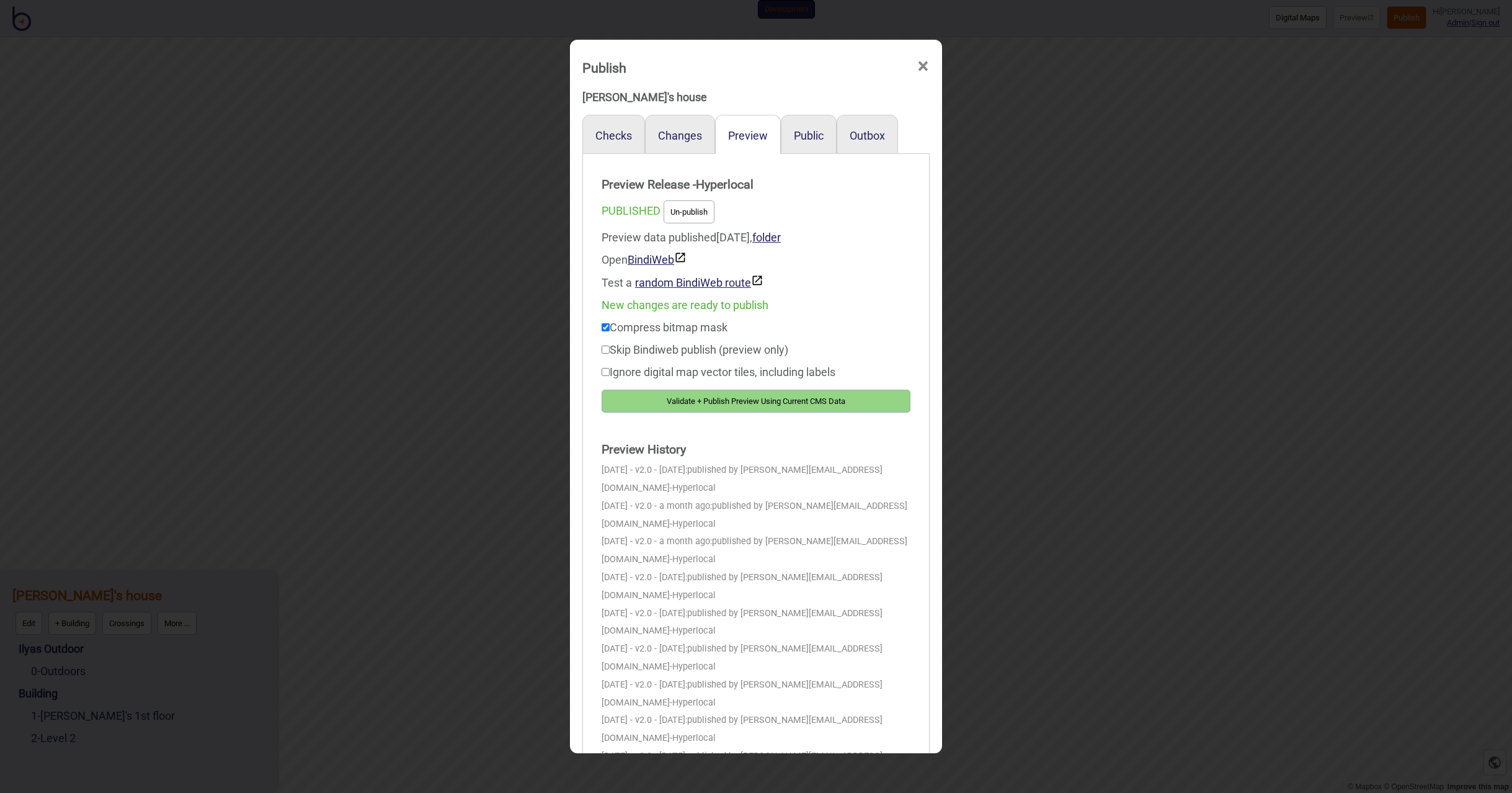
click at [737, 400] on button "Validate + Publish Preview Using Current CMS Data" at bounding box center [756, 401] width 309 height 23
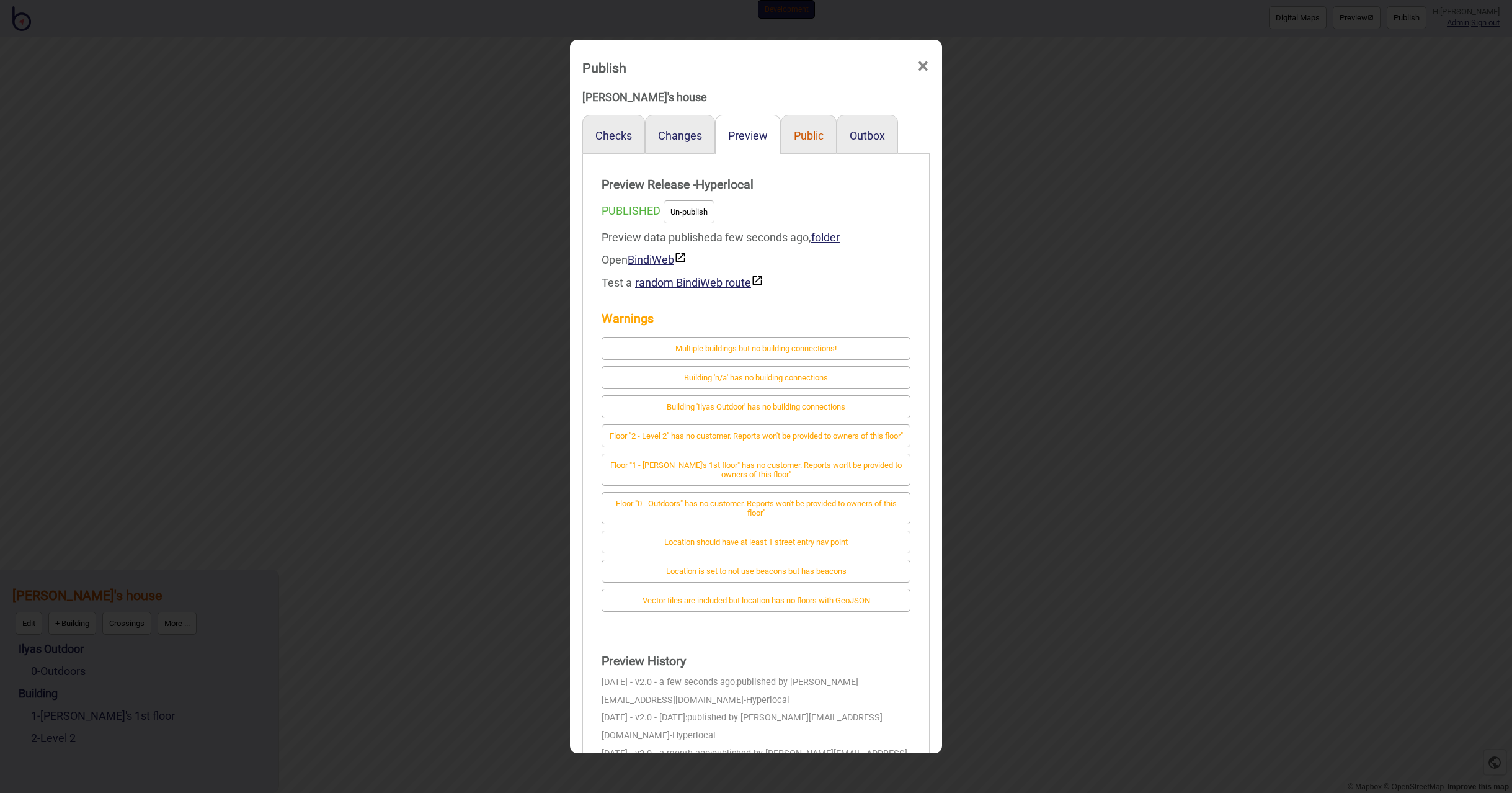
click at [803, 133] on button "Public" at bounding box center [809, 135] width 30 height 13
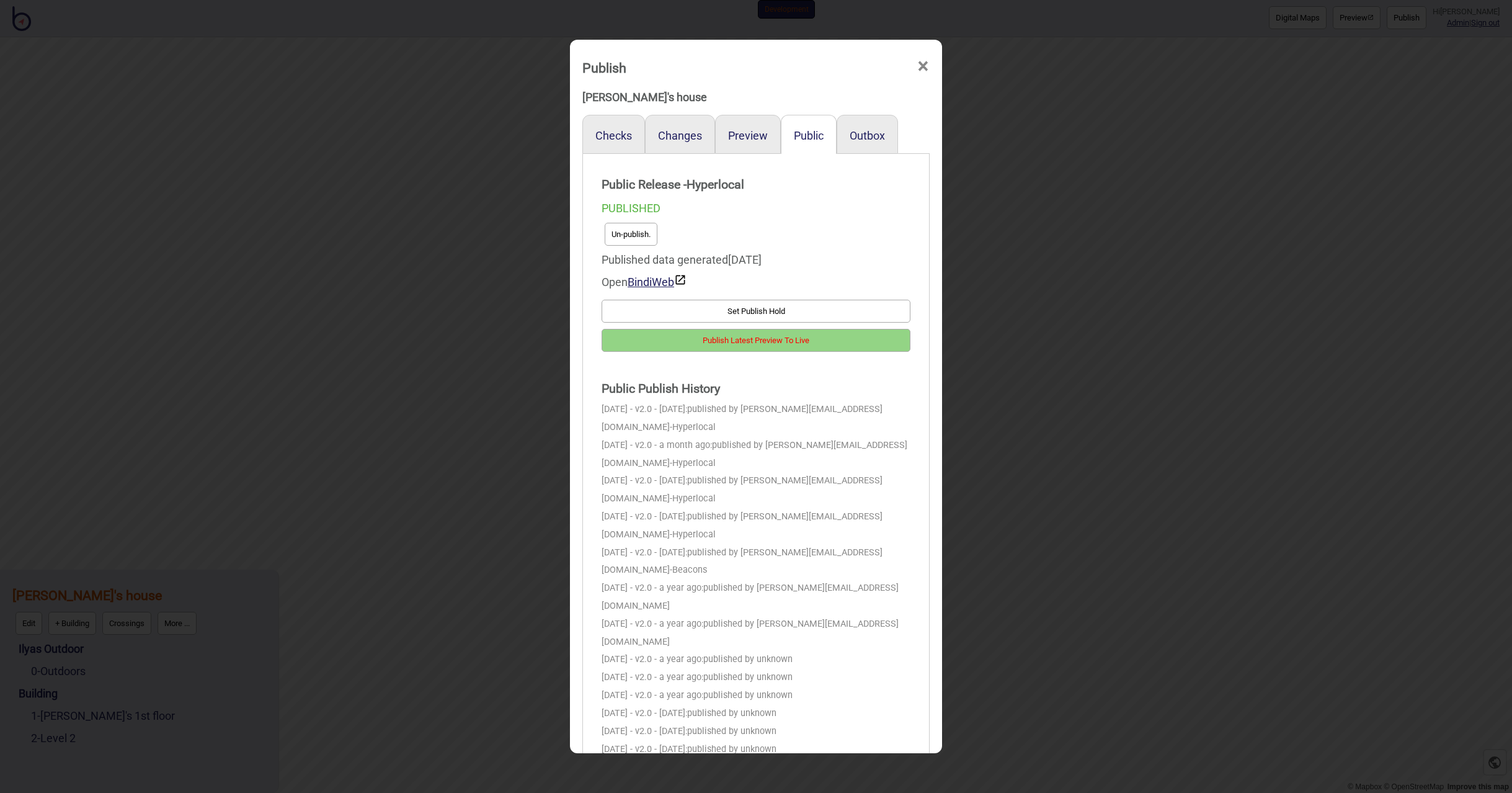
click at [757, 339] on button "Publish Latest Preview To Live" at bounding box center [756, 341] width 309 height 23
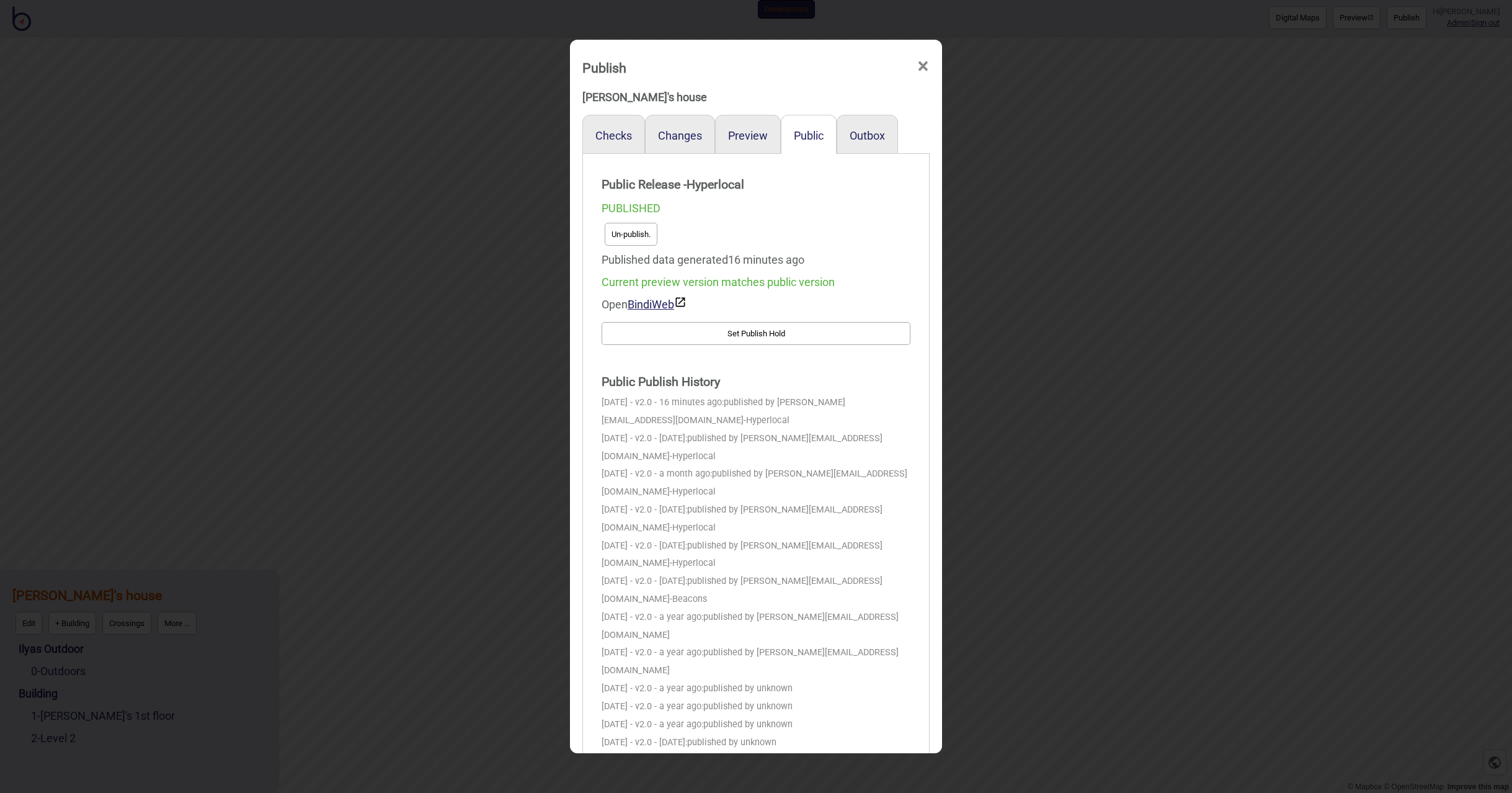
click at [920, 66] on span "×" at bounding box center [922, 66] width 13 height 41
